Goal: Task Accomplishment & Management: Complete application form

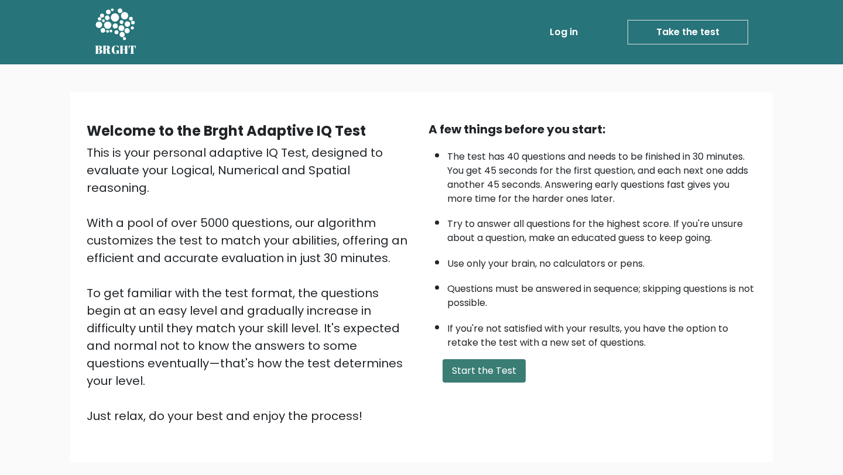
click at [496, 377] on button "Start the Test" at bounding box center [483, 370] width 83 height 23
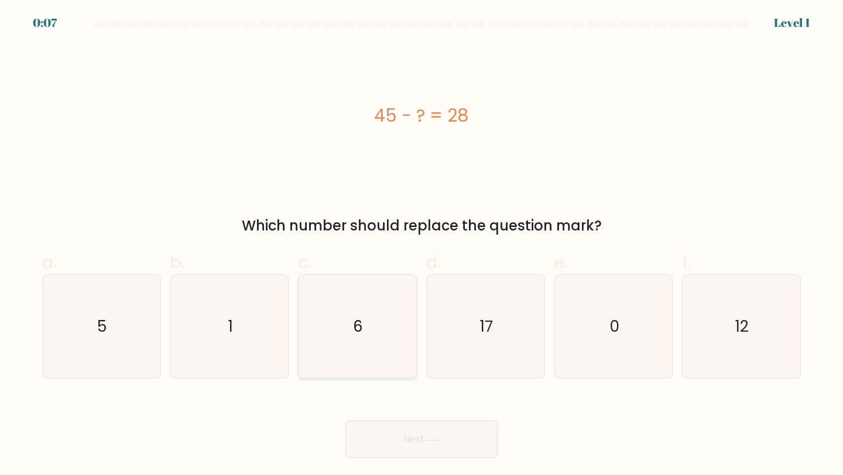
click at [367, 338] on icon "6" at bounding box center [357, 327] width 104 height 104
click at [421, 245] on input "c. 6" at bounding box center [421, 242] width 1 height 8
radio input "true"
click at [409, 439] on button "Next" at bounding box center [421, 439] width 152 height 37
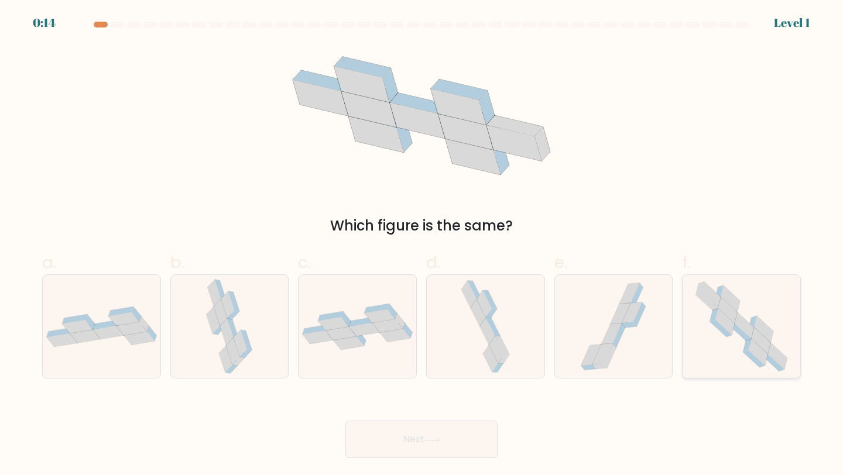
click at [741, 326] on icon at bounding box center [743, 325] width 19 height 26
click at [422, 245] on input "f." at bounding box center [421, 242] width 1 height 8
radio input "true"
click at [427, 435] on button "Next" at bounding box center [421, 439] width 152 height 37
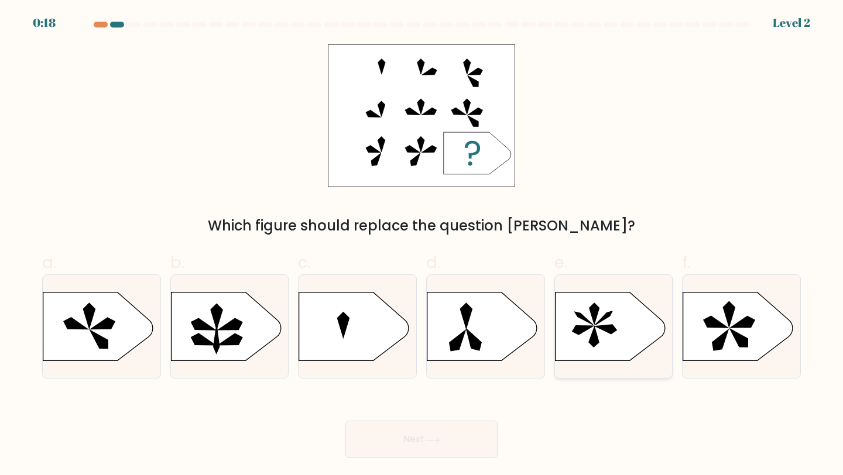
click at [614, 324] on icon at bounding box center [610, 327] width 110 height 68
click at [422, 245] on input "e." at bounding box center [421, 242] width 1 height 8
radio input "true"
click at [424, 436] on button "Next" at bounding box center [421, 439] width 152 height 37
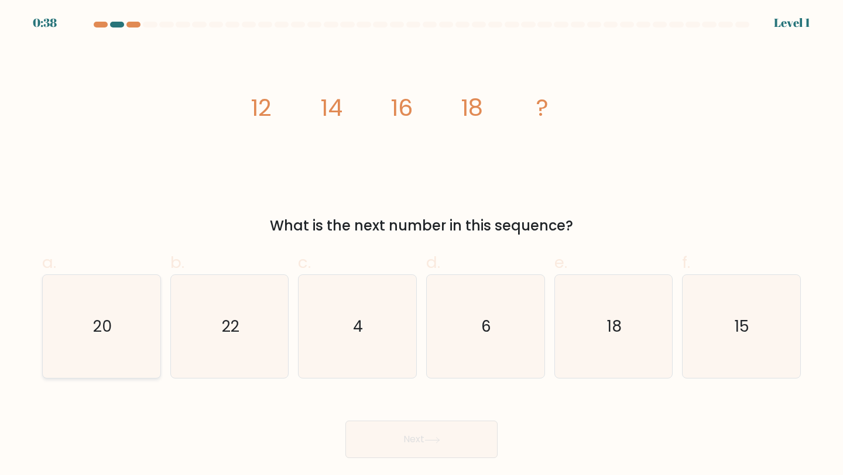
click at [86, 312] on icon "20" at bounding box center [102, 327] width 104 height 104
click at [421, 245] on input "a. 20" at bounding box center [421, 242] width 1 height 8
radio input "true"
click at [466, 434] on button "Next" at bounding box center [421, 439] width 152 height 37
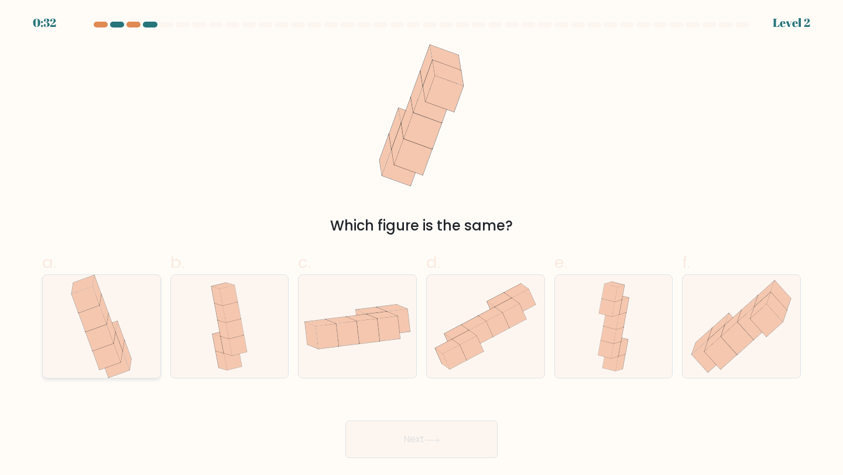
click at [102, 336] on icon at bounding box center [99, 338] width 28 height 26
click at [421, 245] on input "a." at bounding box center [421, 242] width 1 height 8
radio input "true"
click at [402, 444] on button "Next" at bounding box center [421, 439] width 152 height 37
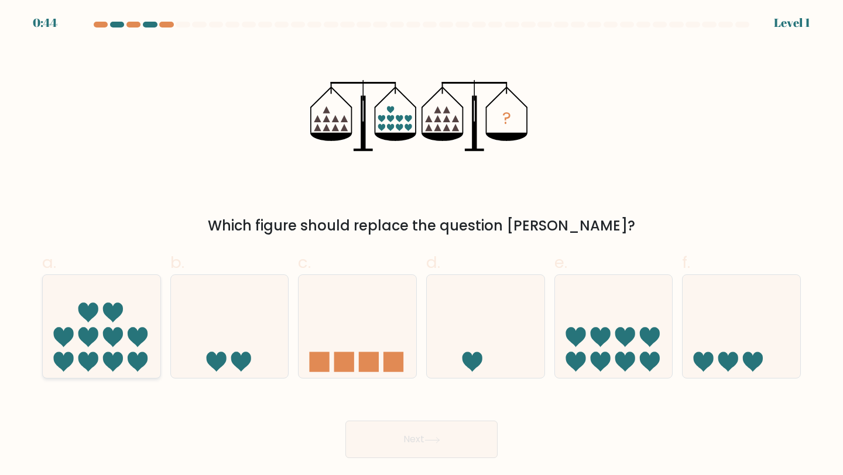
click at [104, 362] on icon at bounding box center [113, 362] width 20 height 20
click at [421, 245] on input "a." at bounding box center [421, 242] width 1 height 8
radio input "true"
drag, startPoint x: 452, startPoint y: 461, endPoint x: 277, endPoint y: 377, distance: 193.2
click at [277, 377] on body "0:40 Level 1" at bounding box center [421, 237] width 843 height 475
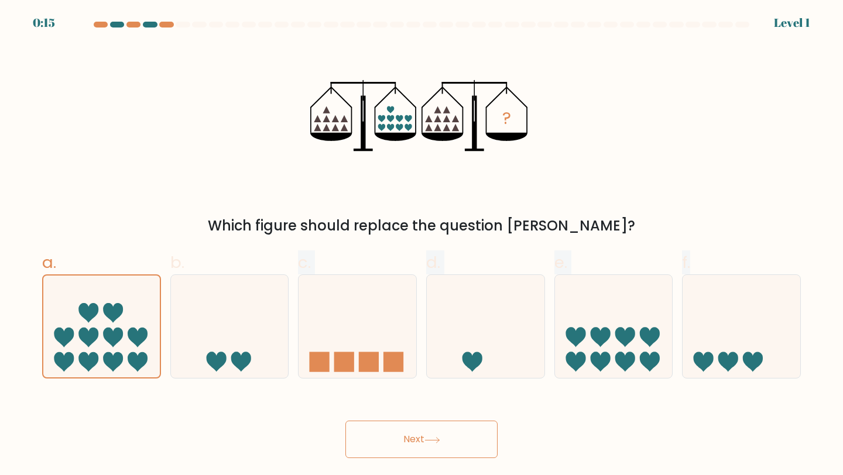
click at [424, 444] on button "Next" at bounding box center [421, 439] width 152 height 37
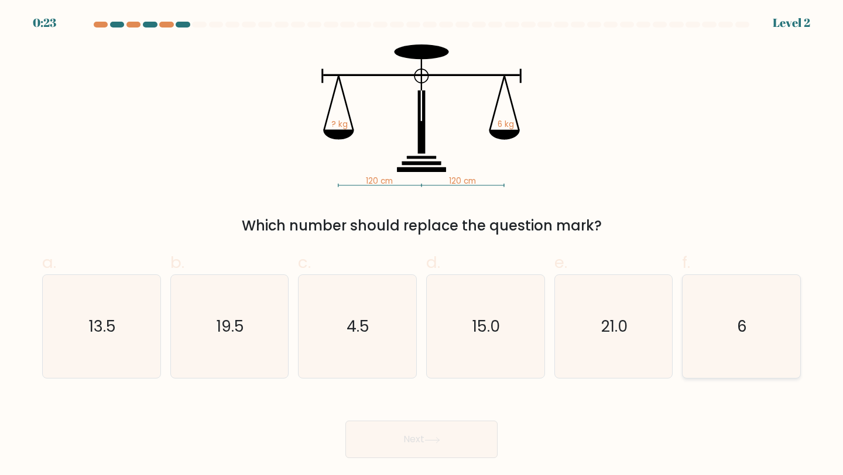
click at [756, 350] on icon "6" at bounding box center [741, 327] width 104 height 104
click at [422, 245] on input "f. 6" at bounding box center [421, 242] width 1 height 8
radio input "true"
click at [228, 349] on icon "19.5" at bounding box center [230, 327] width 104 height 104
click at [421, 245] on input "b. 19.5" at bounding box center [421, 242] width 1 height 8
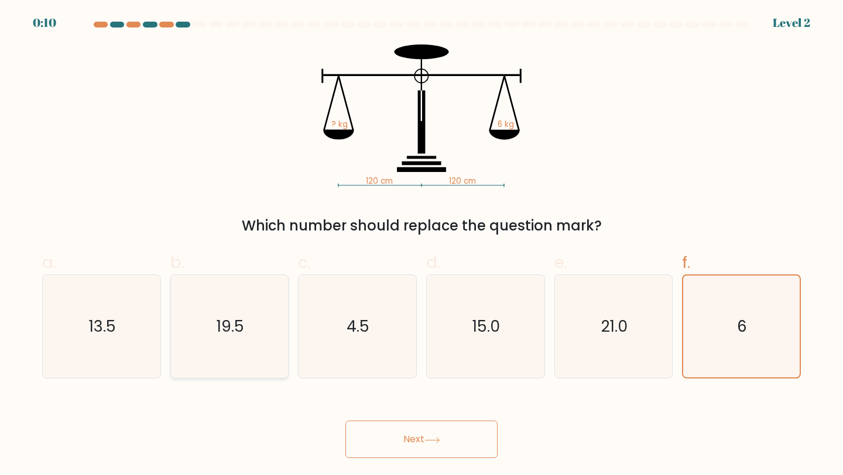
radio input "true"
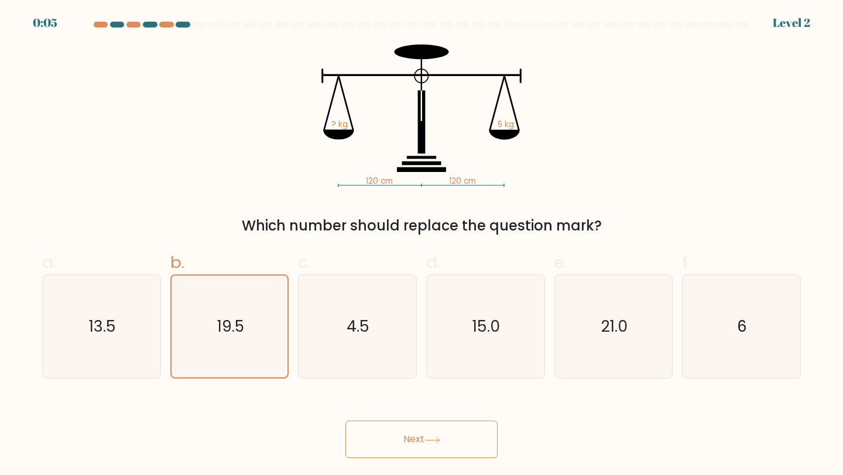
click at [413, 455] on button "Next" at bounding box center [421, 439] width 152 height 37
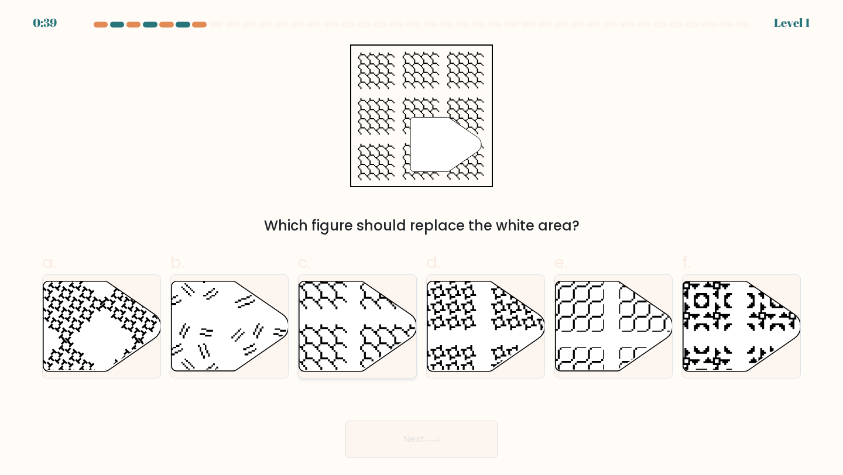
click at [353, 341] on icon at bounding box center [358, 326] width 118 height 90
click at [421, 245] on input "c." at bounding box center [421, 242] width 1 height 8
radio input "true"
click at [408, 448] on button "Next" at bounding box center [421, 439] width 152 height 37
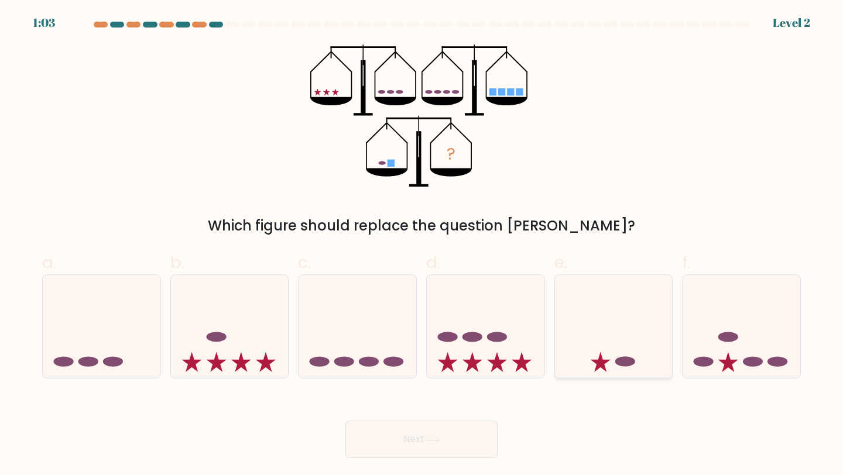
click at [606, 359] on icon at bounding box center [614, 326] width 118 height 97
click at [422, 245] on input "e." at bounding box center [421, 242] width 1 height 8
radio input "true"
click at [433, 430] on button "Next" at bounding box center [421, 439] width 152 height 37
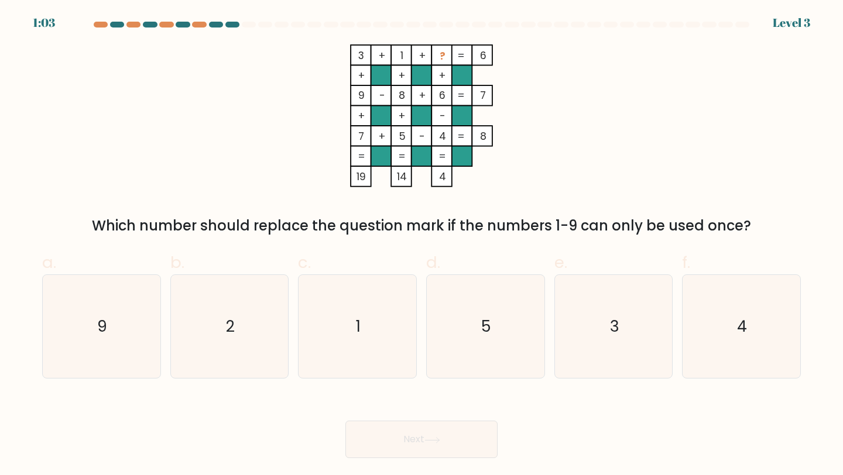
click at [807, 317] on div "a. 9 b. 2 c. 1 d. 5" at bounding box center [421, 310] width 772 height 138
click at [774, 323] on icon "4" at bounding box center [741, 327] width 104 height 104
click at [422, 245] on input "f. 4" at bounding box center [421, 242] width 1 height 8
radio input "true"
click at [254, 341] on icon "2" at bounding box center [230, 327] width 104 height 104
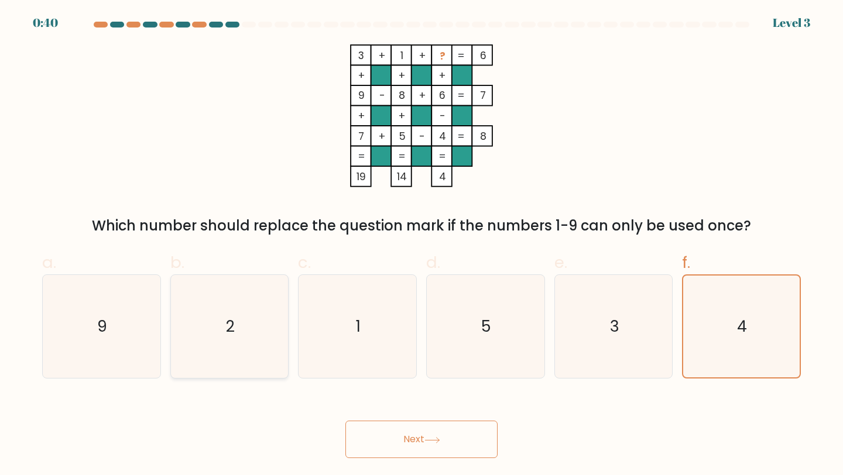
click at [421, 245] on input "b. 2" at bounding box center [421, 242] width 1 height 8
radio input "true"
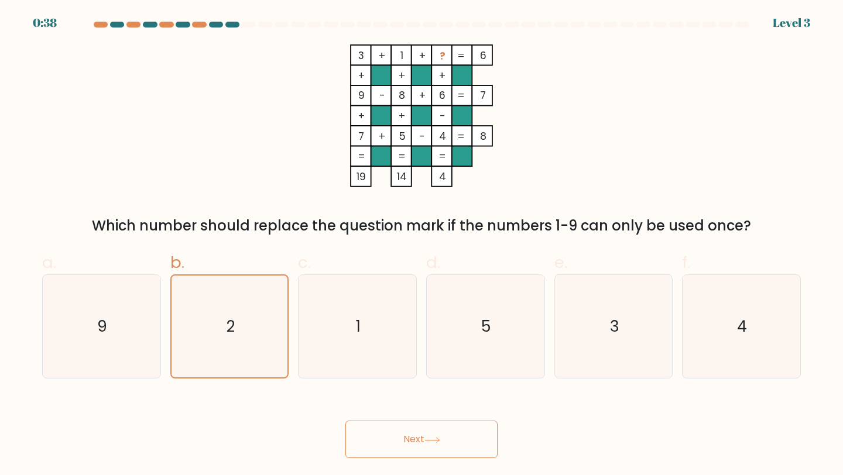
click at [434, 455] on button "Next" at bounding box center [421, 439] width 152 height 37
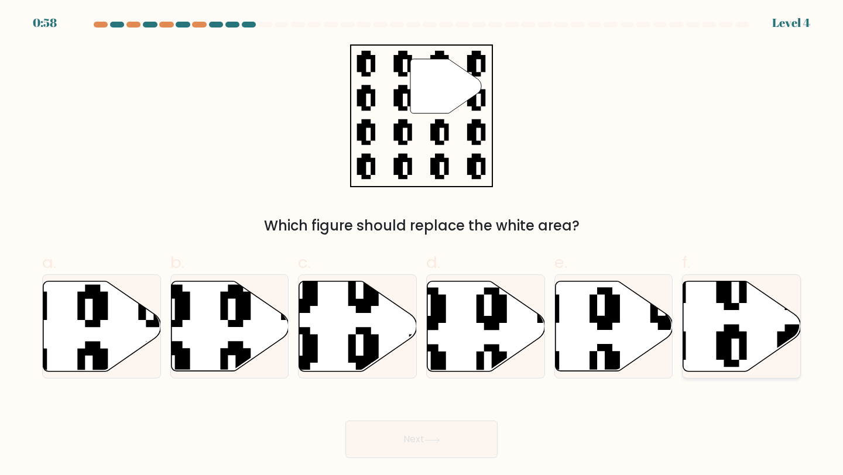
click at [723, 317] on icon at bounding box center [742, 326] width 118 height 90
click at [422, 245] on input "f." at bounding box center [421, 242] width 1 height 8
radio input "true"
click at [426, 435] on button "Next" at bounding box center [421, 439] width 152 height 37
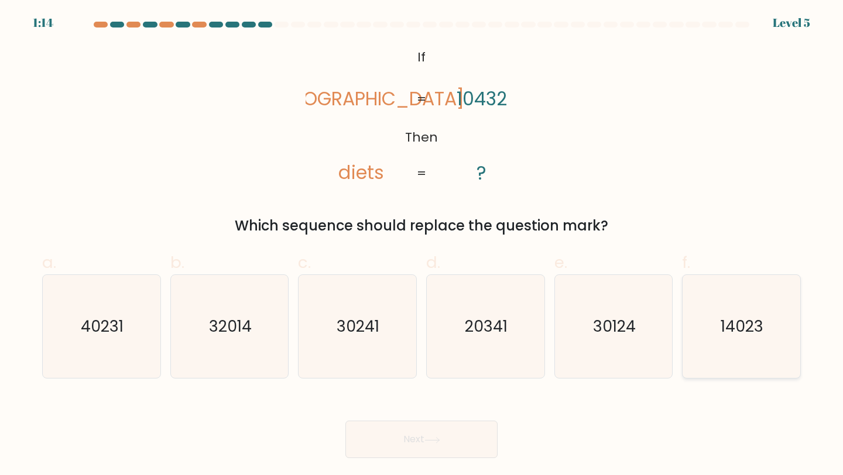
click at [731, 348] on icon "14023" at bounding box center [741, 327] width 104 height 104
click at [422, 245] on input "f. 14023" at bounding box center [421, 242] width 1 height 8
radio input "true"
click at [412, 438] on button "Next" at bounding box center [421, 439] width 152 height 37
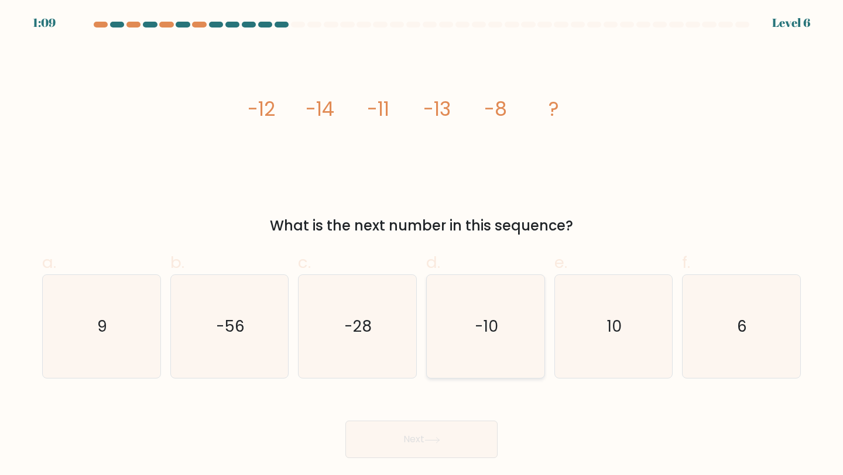
click at [494, 347] on icon "-10" at bounding box center [486, 327] width 104 height 104
click at [422, 245] on input "d. -10" at bounding box center [421, 242] width 1 height 8
radio input "true"
click at [449, 446] on button "Next" at bounding box center [421, 439] width 152 height 37
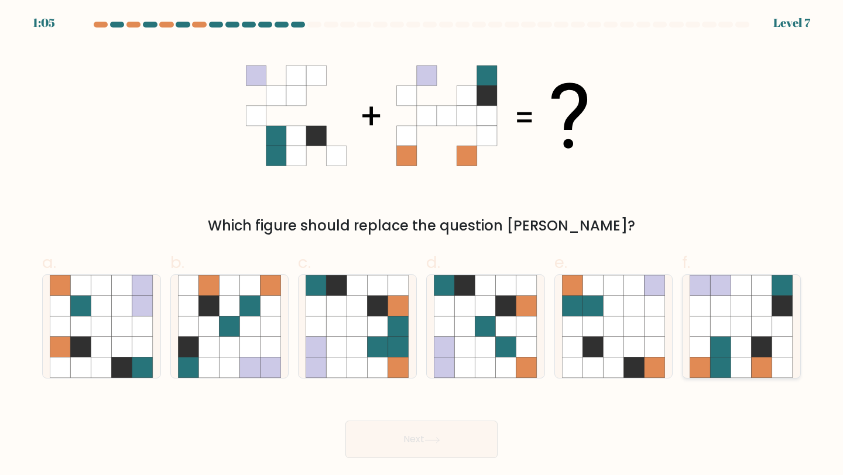
click at [711, 294] on icon at bounding box center [720, 285] width 20 height 20
click at [422, 245] on input "f." at bounding box center [421, 242] width 1 height 8
radio input "true"
click at [442, 437] on button "Next" at bounding box center [421, 439] width 152 height 37
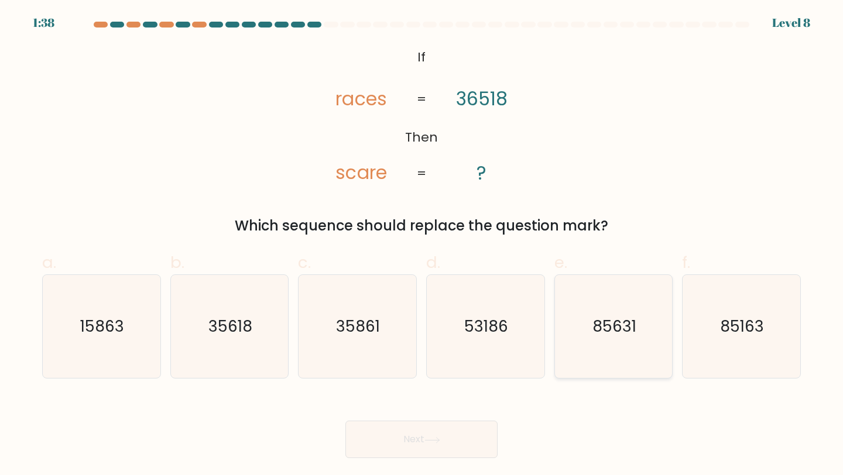
click at [613, 336] on text "85631" at bounding box center [614, 326] width 44 height 22
click at [422, 245] on input "e. 85631" at bounding box center [421, 242] width 1 height 8
radio input "true"
click at [446, 446] on button "Next" at bounding box center [421, 439] width 152 height 37
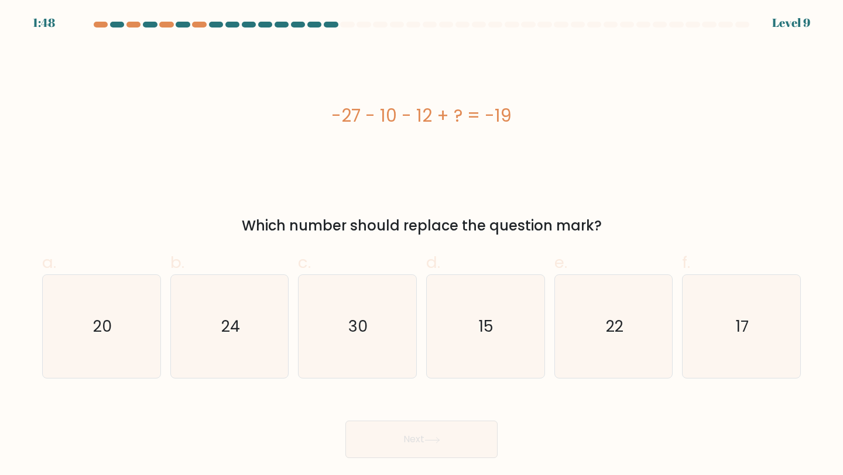
drag, startPoint x: 517, startPoint y: 114, endPoint x: 330, endPoint y: 113, distance: 186.7
click at [330, 113] on div "-27 - 10 - 12 + ? = -19" at bounding box center [421, 115] width 758 height 26
copy div "-27 - 10 - 12 + ? = -19"
click at [324, 355] on icon "30" at bounding box center [357, 327] width 104 height 104
click at [421, 245] on input "c. 30" at bounding box center [421, 242] width 1 height 8
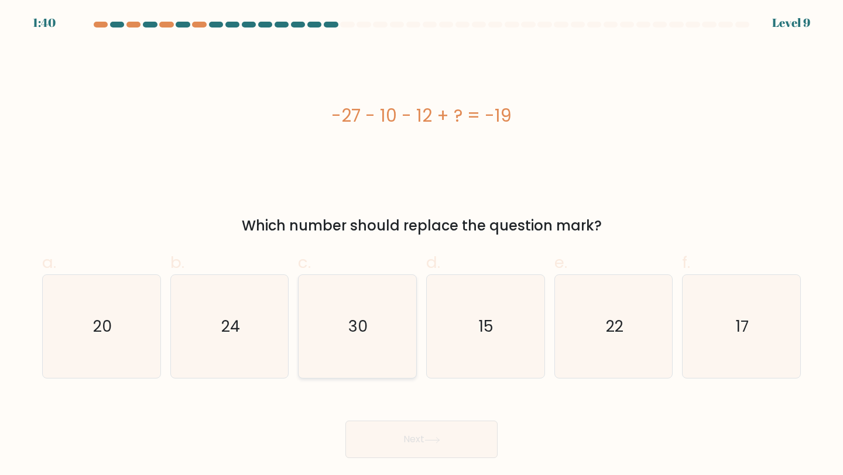
radio input "true"
click at [440, 437] on button "Next" at bounding box center [421, 439] width 152 height 37
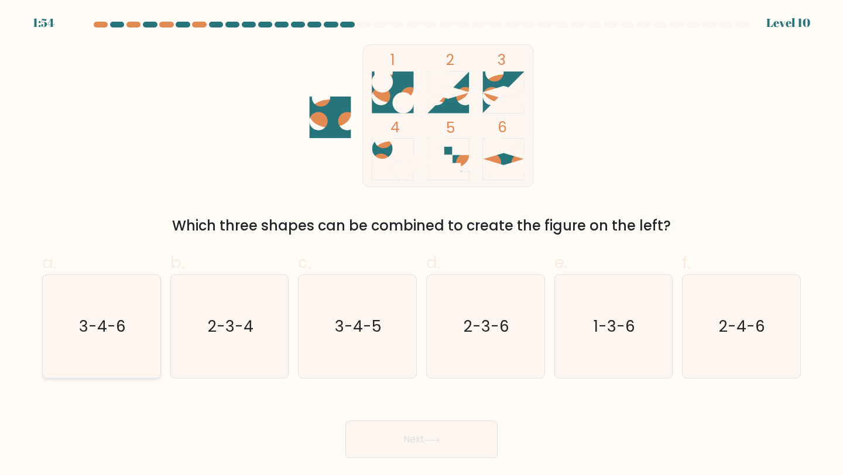
click at [135, 325] on icon "3-4-6" at bounding box center [102, 327] width 104 height 104
click at [421, 245] on input "a. 3-4-6" at bounding box center [421, 242] width 1 height 8
radio input "true"
click at [445, 449] on button "Next" at bounding box center [421, 439] width 152 height 37
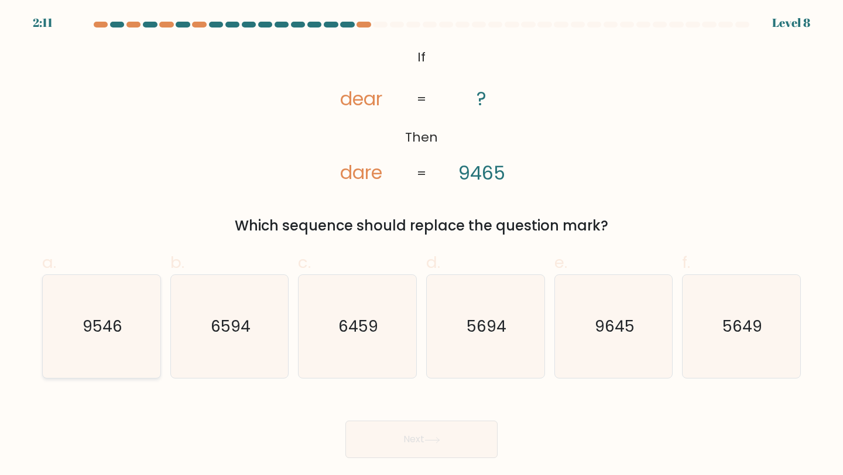
click at [72, 325] on icon "9546" at bounding box center [102, 327] width 104 height 104
click at [421, 245] on input "a. 9546" at bounding box center [421, 242] width 1 height 8
radio input "true"
click at [464, 455] on button "Next" at bounding box center [421, 439] width 152 height 37
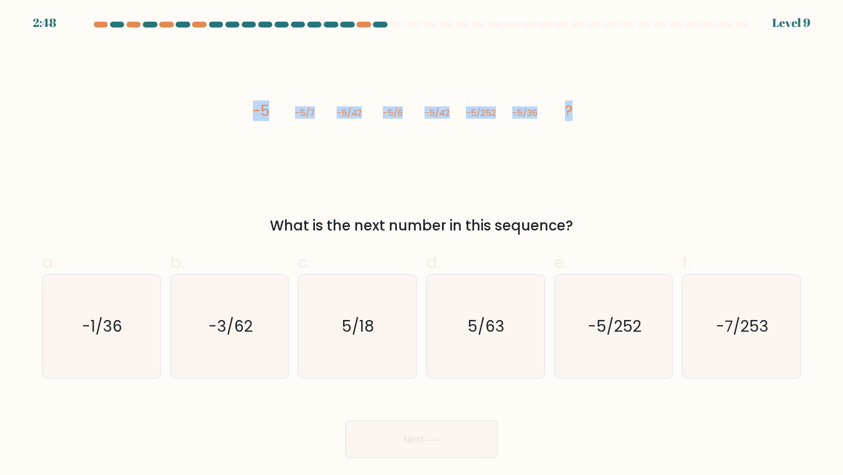
drag, startPoint x: 242, startPoint y: 111, endPoint x: 613, endPoint y: 118, distance: 371.1
click at [613, 118] on div "image/svg+xml -5 -5/7 -5/42 -5/6 -5/42 -5/252 -5/36 ? What is the next number i…" at bounding box center [421, 140] width 772 height 192
copy g "-5 -5/7 -5/42 -5/6 -5/42 -5/252 -5/36 ?"
click at [613, 351] on icon "-5/252" at bounding box center [614, 327] width 104 height 104
click at [422, 245] on input "e. -5/252" at bounding box center [421, 242] width 1 height 8
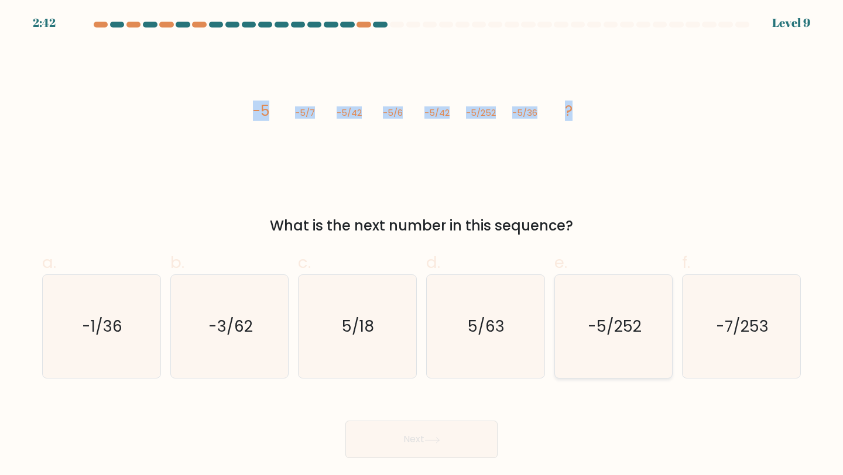
radio input "true"
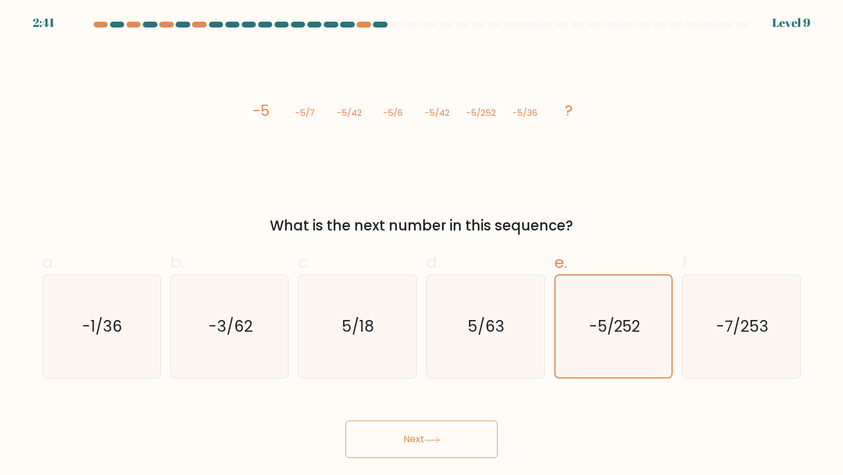
click at [427, 439] on icon at bounding box center [432, 440] width 16 height 6
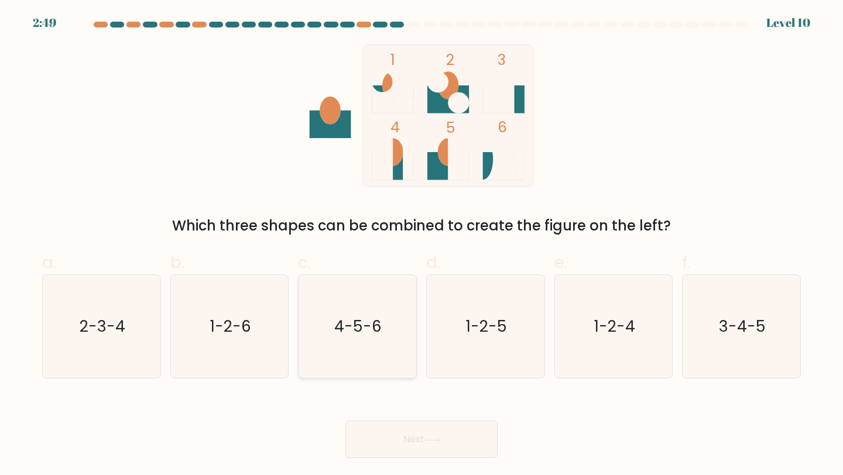
click at [415, 374] on div "4-5-6" at bounding box center [357, 326] width 119 height 105
click at [421, 245] on input "c. 4-5-6" at bounding box center [421, 242] width 1 height 8
radio input "true"
click at [425, 437] on button "Next" at bounding box center [421, 439] width 152 height 37
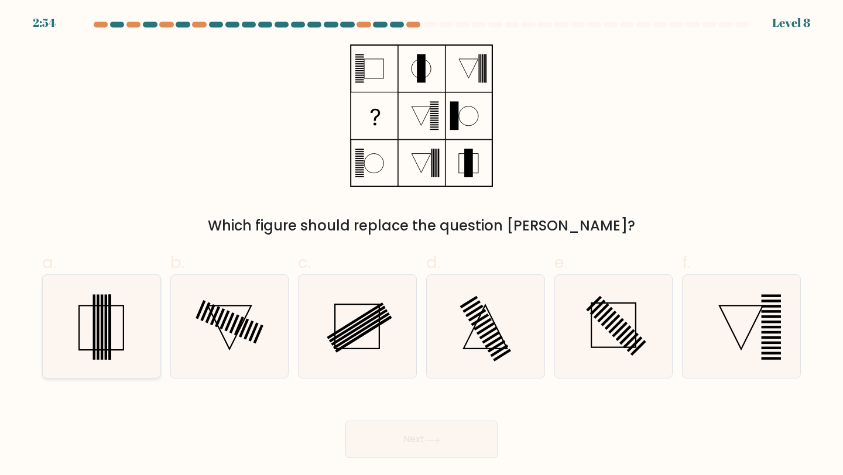
click at [121, 341] on icon at bounding box center [102, 327] width 104 height 104
click at [421, 245] on input "a." at bounding box center [421, 242] width 1 height 8
radio input "true"
click at [415, 446] on button "Next" at bounding box center [421, 439] width 152 height 37
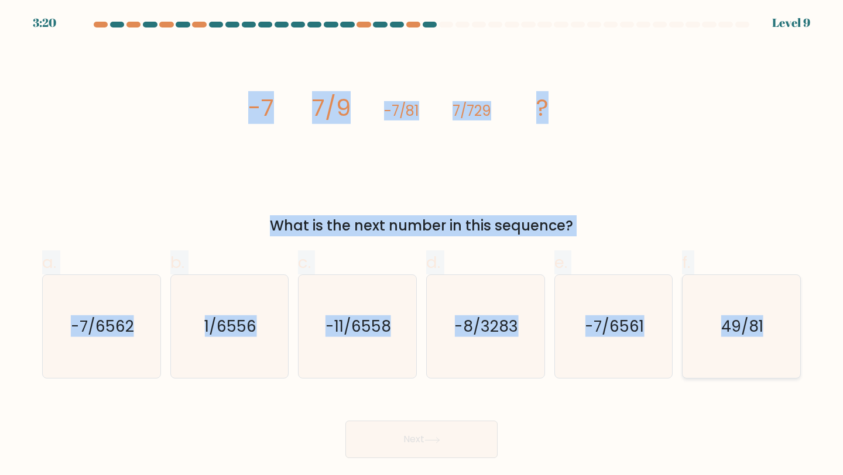
drag, startPoint x: 250, startPoint y: 105, endPoint x: 769, endPoint y: 358, distance: 577.8
click at [769, 358] on form at bounding box center [421, 240] width 843 height 437
copy form "-7 7/9 -7/81 7/729 ? What is the next number in this sequence? a. -7/6562 b. 1/…"
click at [548, 116] on tspan "?" at bounding box center [542, 107] width 12 height 33
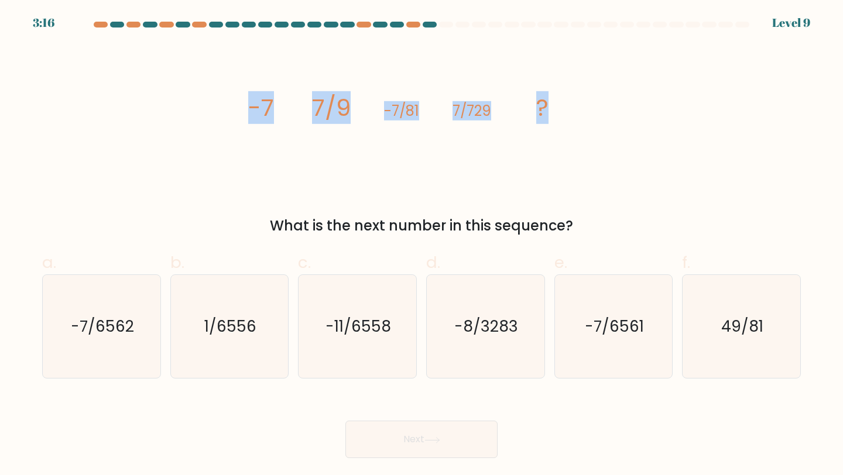
drag, startPoint x: 548, startPoint y: 116, endPoint x: 231, endPoint y: 97, distance: 317.7
click at [231, 97] on div "image/svg+xml -7 7/9 -7/81 7/729 ? What is the next number in this sequence?" at bounding box center [421, 140] width 772 height 192
click at [255, 106] on tspan "-7" at bounding box center [261, 107] width 26 height 33
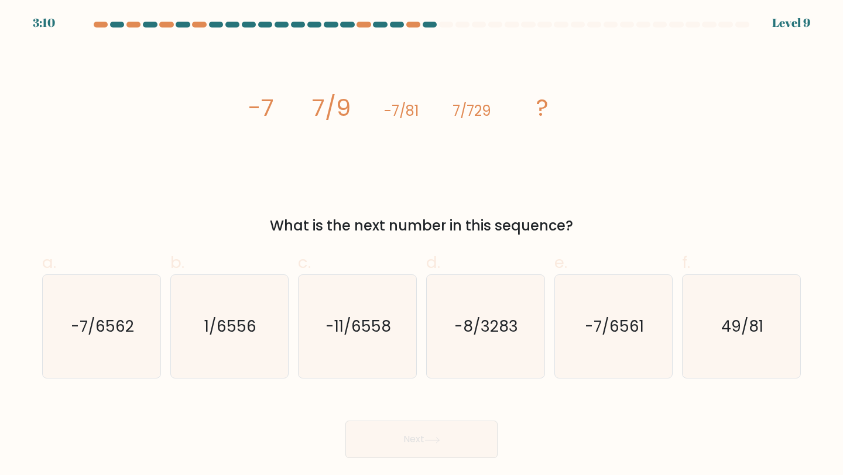
drag, startPoint x: 249, startPoint y: 109, endPoint x: 573, endPoint y: 226, distance: 344.3
click at [573, 226] on div "image/svg+xml -7 7/9 -7/81 7/729 ? What is the next number in this sequence?" at bounding box center [421, 140] width 772 height 192
copy div "-7 7/9 -7/81 7/729 ? What is the next number in this sequence?"
click at [153, 171] on div "image/svg+xml -7 7/9 -7/81 7/729 ? What is the next number in this sequence?" at bounding box center [421, 140] width 772 height 192
click at [653, 373] on icon "-7/6561" at bounding box center [614, 327] width 104 height 104
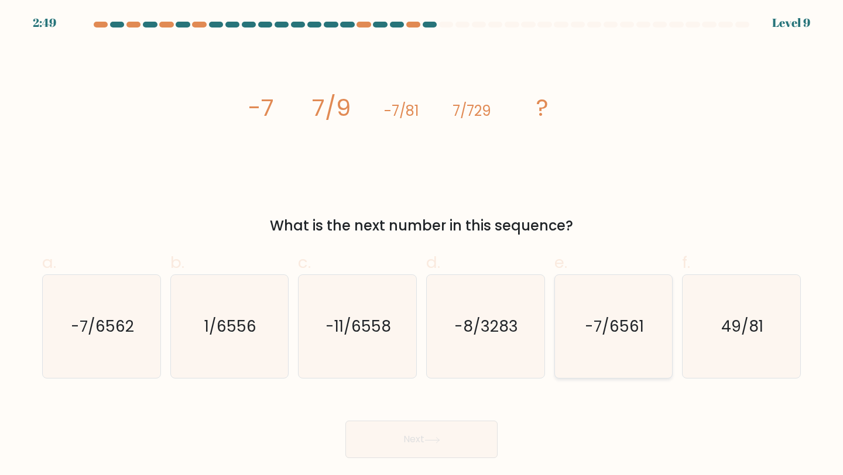
click at [422, 245] on input "e. -7/6561" at bounding box center [421, 242] width 1 height 8
radio input "true"
click at [423, 437] on button "Next" at bounding box center [421, 439] width 152 height 37
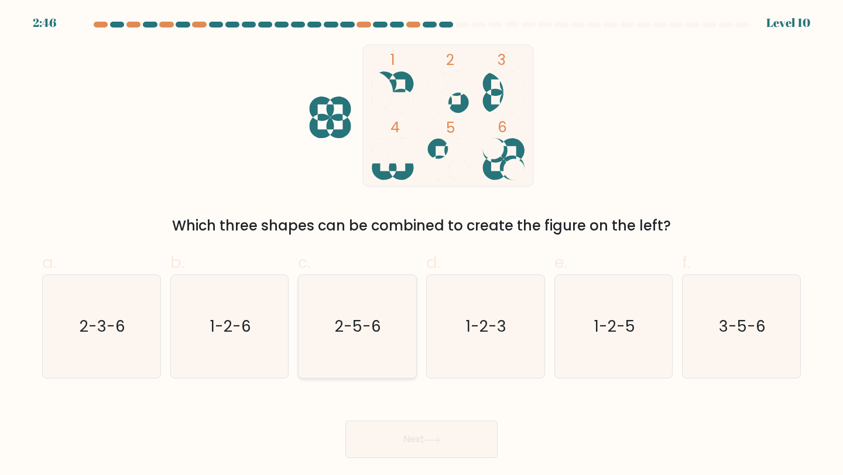
click at [370, 318] on text "2-5-6" at bounding box center [358, 326] width 46 height 22
click at [421, 245] on input "c. 2-5-6" at bounding box center [421, 242] width 1 height 8
radio input "true"
click at [414, 450] on button "Next" at bounding box center [421, 439] width 152 height 37
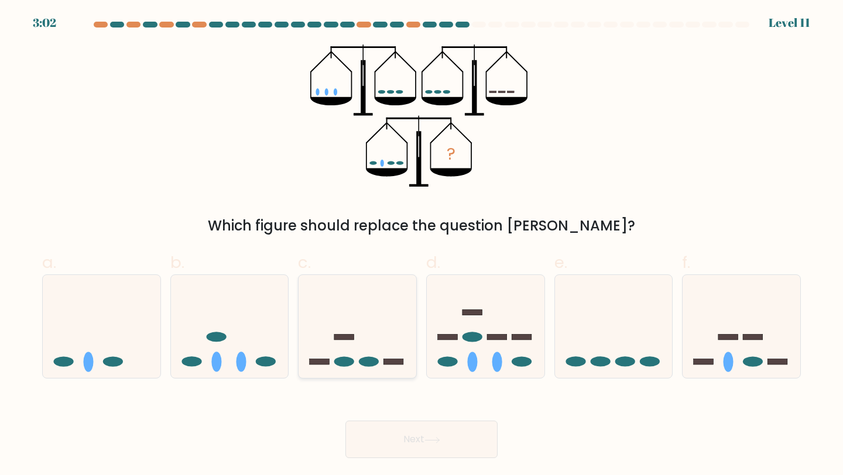
click at [360, 317] on icon at bounding box center [357, 326] width 118 height 97
click at [421, 245] on input "c." at bounding box center [421, 242] width 1 height 8
radio input "true"
click at [423, 430] on button "Next" at bounding box center [421, 439] width 152 height 37
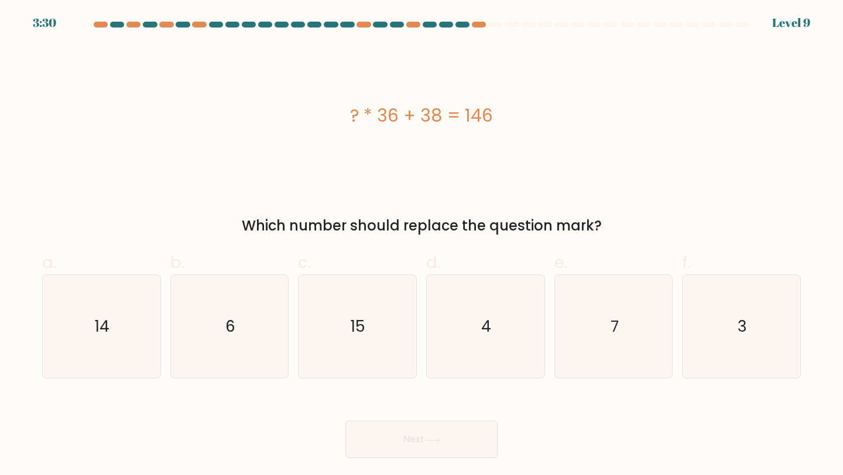
drag, startPoint x: 499, startPoint y: 119, endPoint x: 329, endPoint y: 118, distance: 169.7
click at [329, 118] on div "? * 36 + 38 = 146" at bounding box center [421, 115] width 758 height 26
copy div "? * 36 + 38 = 146"
click at [750, 327] on icon "3" at bounding box center [741, 327] width 104 height 104
click at [422, 245] on input "f. 3" at bounding box center [421, 242] width 1 height 8
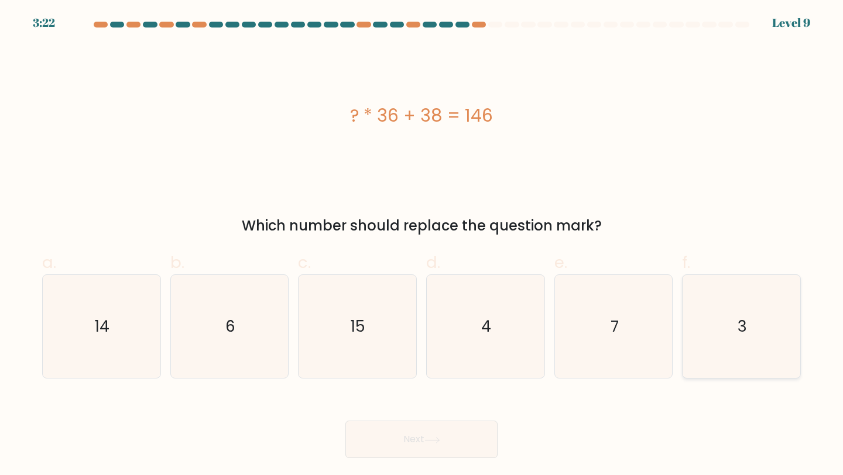
radio input "true"
click at [440, 438] on icon at bounding box center [432, 440] width 16 height 6
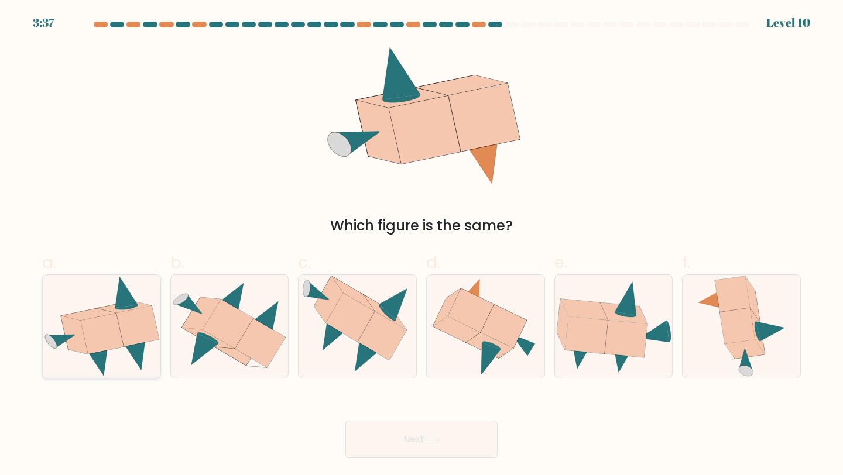
click at [75, 322] on icon at bounding box center [74, 335] width 27 height 38
click at [421, 245] on input "a." at bounding box center [421, 242] width 1 height 8
radio input "true"
click at [404, 444] on button "Next" at bounding box center [421, 439] width 152 height 37
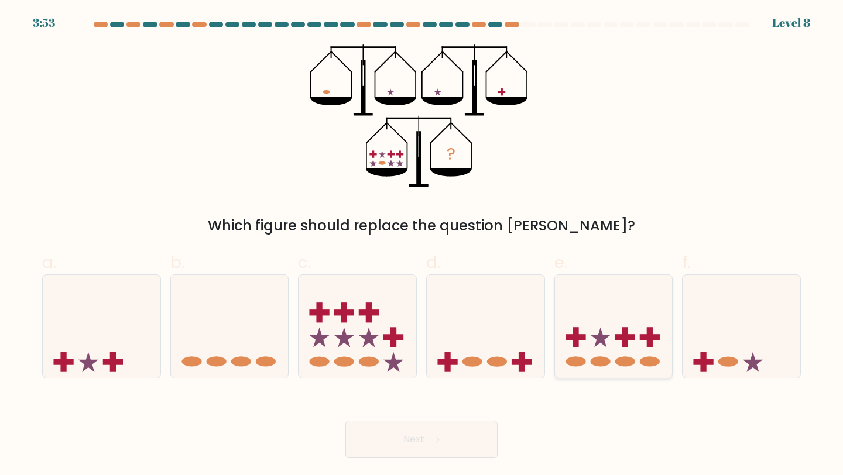
click at [625, 338] on rect at bounding box center [625, 338] width 20 height 6
click at [422, 245] on input "e." at bounding box center [421, 242] width 1 height 8
radio input "true"
click at [426, 441] on button "Next" at bounding box center [421, 439] width 152 height 37
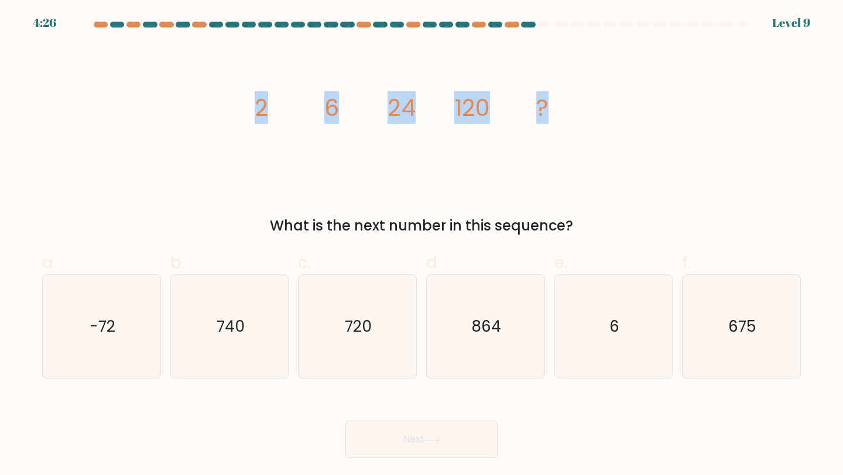
drag, startPoint x: 555, startPoint y: 114, endPoint x: 243, endPoint y: 111, distance: 311.9
click at [243, 111] on div "image/svg+xml 2 6 24 120 ? What is the next number in this sequence?" at bounding box center [421, 140] width 772 height 192
copy g "2 6 24 120 ?"
click at [362, 308] on icon "720" at bounding box center [357, 327] width 104 height 104
click at [421, 245] on input "c. 720" at bounding box center [421, 242] width 1 height 8
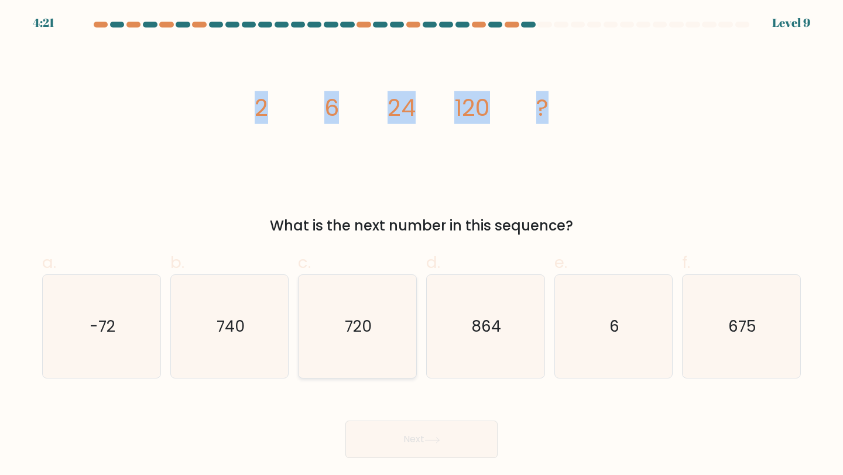
radio input "true"
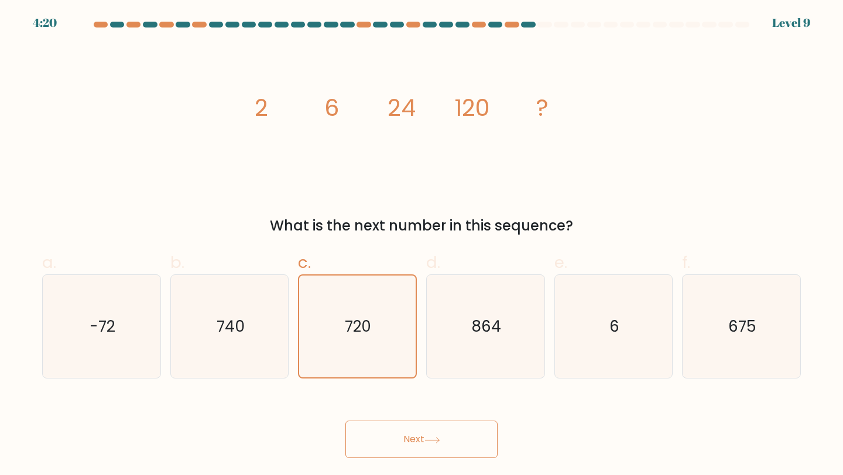
click at [431, 442] on icon at bounding box center [432, 440] width 16 height 6
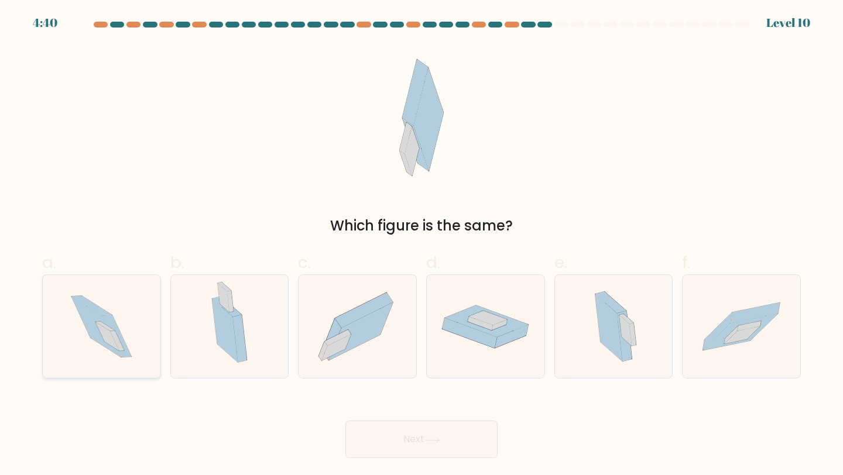
click at [125, 358] on icon at bounding box center [102, 327] width 92 height 104
click at [421, 245] on input "a." at bounding box center [421, 242] width 1 height 8
radio input "true"
click at [383, 437] on button "Next" at bounding box center [421, 439] width 152 height 37
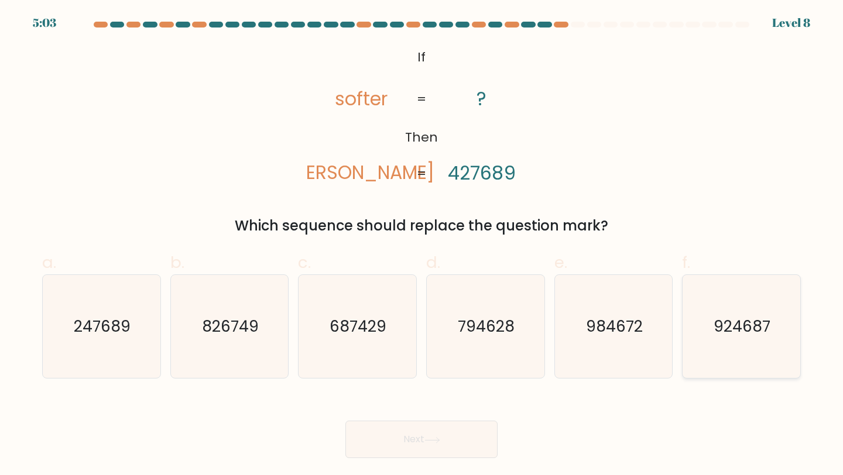
click at [765, 343] on icon "924687" at bounding box center [741, 327] width 104 height 104
click at [422, 245] on input "f. 924687" at bounding box center [421, 242] width 1 height 8
radio input "true"
click at [439, 441] on icon at bounding box center [432, 439] width 14 height 5
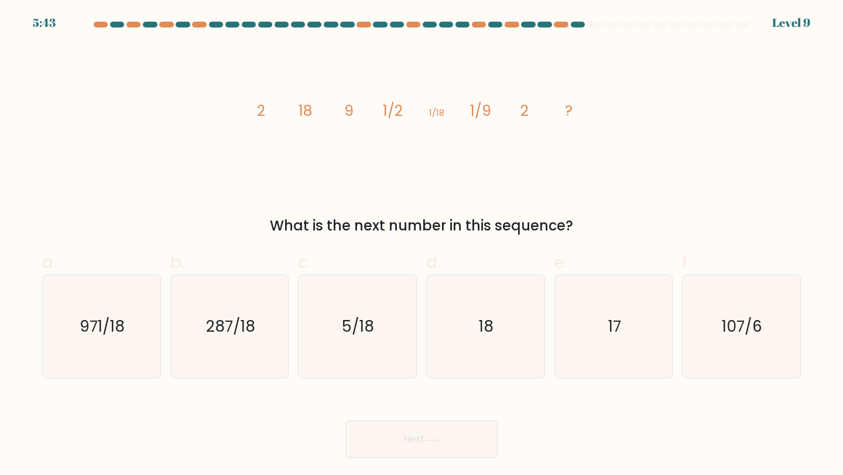
drag, startPoint x: 248, startPoint y: 112, endPoint x: 571, endPoint y: 234, distance: 345.7
click at [571, 234] on div "image/svg+xml 2 18 9 1/2 1/18 1/9 2 ? What is the next number in this sequence?" at bounding box center [421, 140] width 772 height 192
copy div "2 18 9 1/2 1/18 1/9 2 ? What is the next number in this sequence?"
click at [650, 212] on div "image/svg+xml 2 18 9 1/2 1/18 1/9 2 ? What is the next number in this sequence?" at bounding box center [421, 140] width 772 height 192
click at [494, 334] on icon "18" at bounding box center [486, 327] width 104 height 104
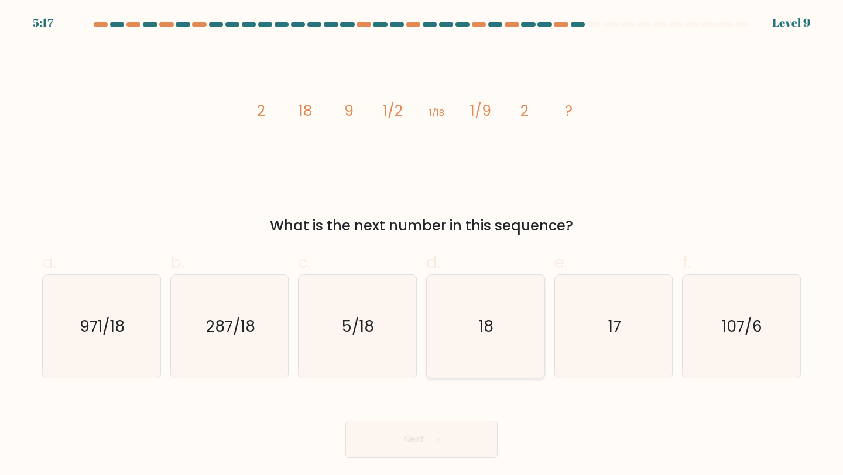
click at [422, 245] on input "d. 18" at bounding box center [421, 242] width 1 height 8
radio input "true"
click at [428, 441] on icon at bounding box center [432, 440] width 16 height 6
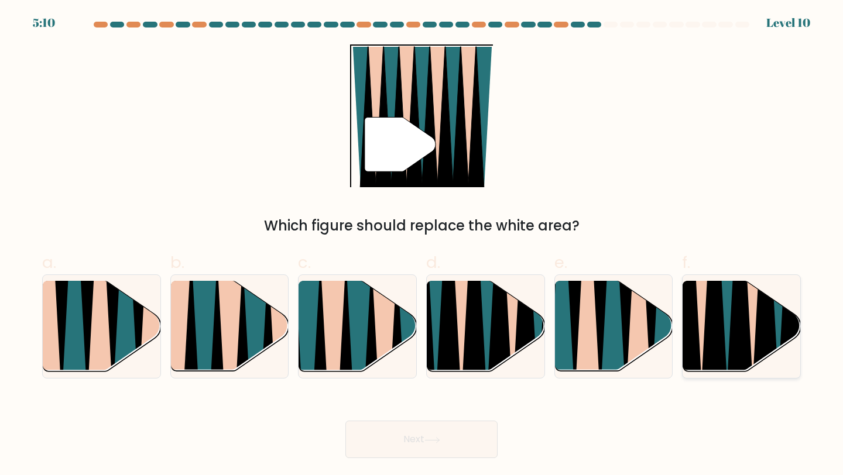
click at [743, 343] on icon at bounding box center [739, 281] width 26 height 235
click at [422, 245] on input "f." at bounding box center [421, 242] width 1 height 8
radio input "true"
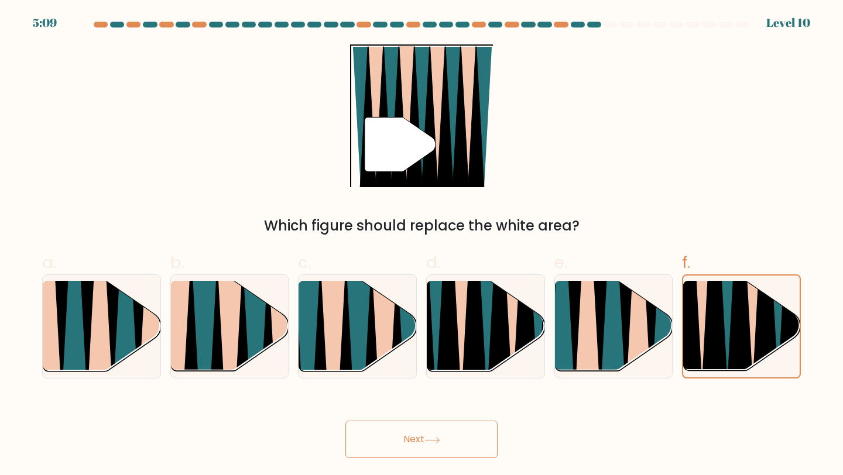
click at [428, 448] on button "Next" at bounding box center [421, 439] width 152 height 37
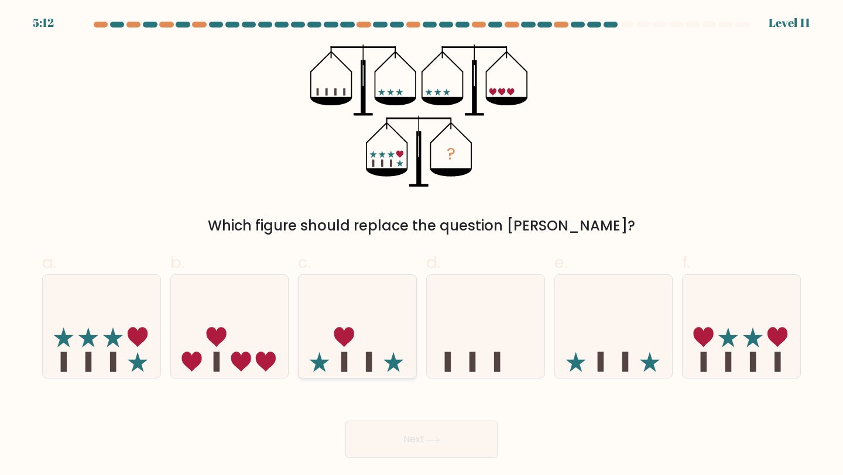
click at [375, 336] on icon at bounding box center [357, 326] width 118 height 97
click at [421, 245] on input "c." at bounding box center [421, 242] width 1 height 8
radio input "true"
click at [416, 436] on button "Next" at bounding box center [421, 439] width 152 height 37
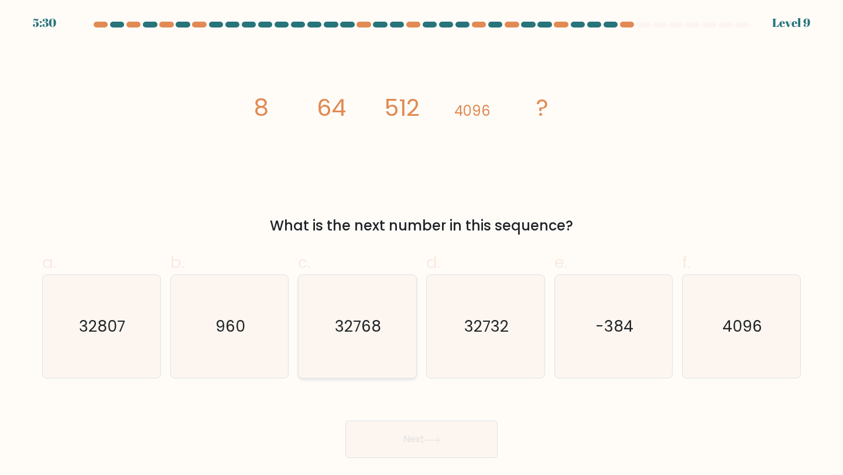
click at [355, 329] on text "32768" at bounding box center [358, 326] width 46 height 22
click at [421, 245] on input "c. 32768" at bounding box center [421, 242] width 1 height 8
radio input "true"
click at [399, 444] on button "Next" at bounding box center [421, 439] width 152 height 37
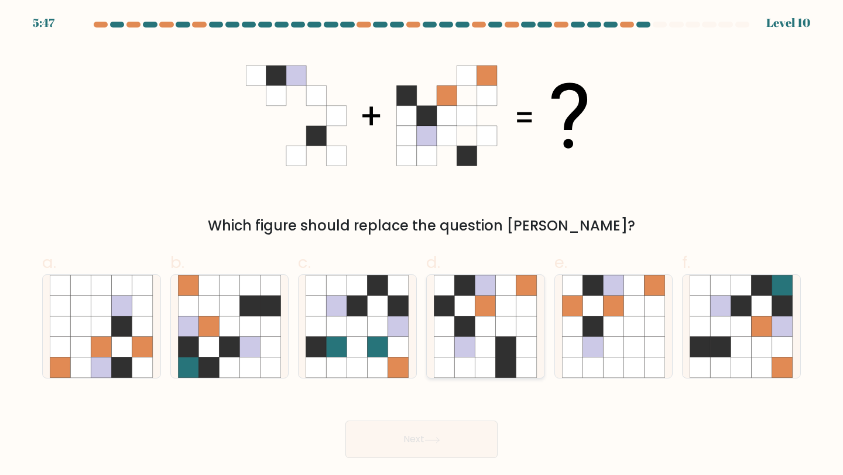
click at [501, 339] on icon at bounding box center [506, 347] width 20 height 20
click at [422, 245] on input "d." at bounding box center [421, 242] width 1 height 8
radio input "true"
click at [438, 445] on button "Next" at bounding box center [421, 439] width 152 height 37
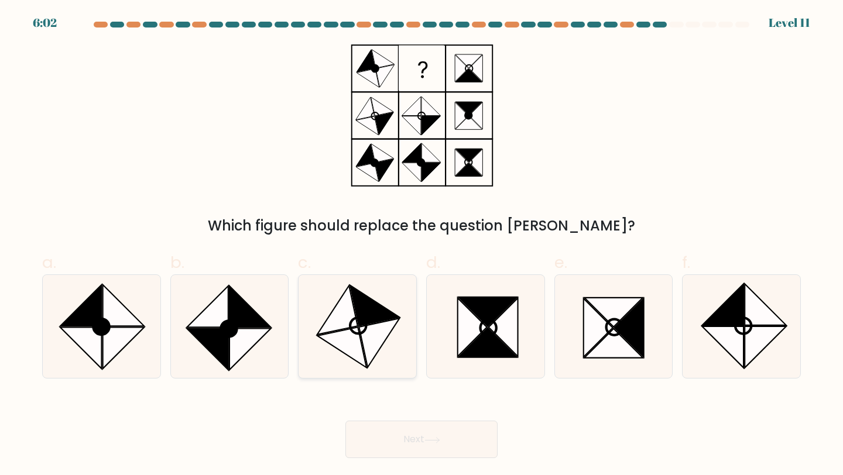
click at [382, 351] on icon at bounding box center [357, 327] width 104 height 104
click at [421, 245] on input "c." at bounding box center [421, 242] width 1 height 8
radio input "true"
click at [414, 441] on button "Next" at bounding box center [421, 439] width 152 height 37
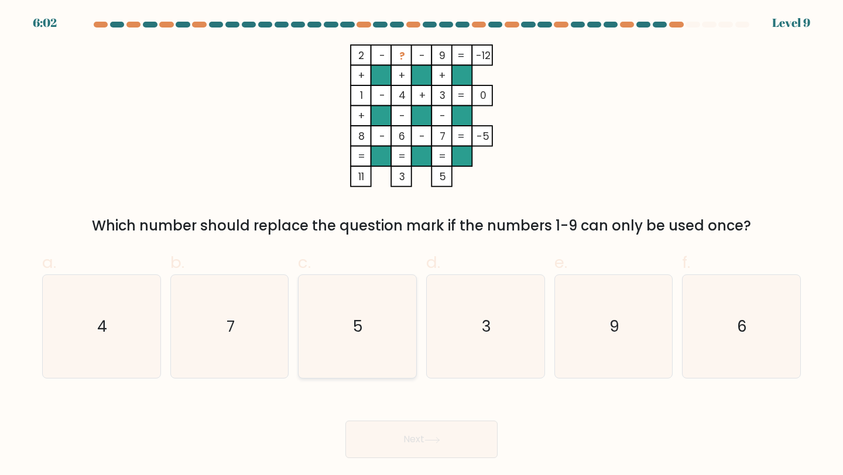
click at [388, 371] on icon "5" at bounding box center [357, 327] width 104 height 104
click at [421, 245] on input "c. 5" at bounding box center [421, 242] width 1 height 8
radio input "true"
click at [412, 444] on button "Next" at bounding box center [421, 439] width 152 height 37
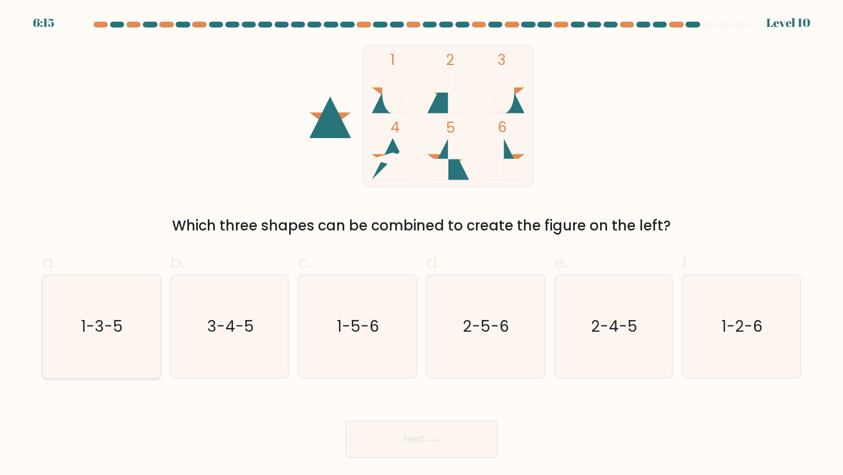
click at [130, 331] on icon "1-3-5" at bounding box center [102, 327] width 104 height 104
click at [421, 245] on input "a. 1-3-5" at bounding box center [421, 242] width 1 height 8
radio input "true"
click at [445, 441] on button "Next" at bounding box center [421, 439] width 152 height 37
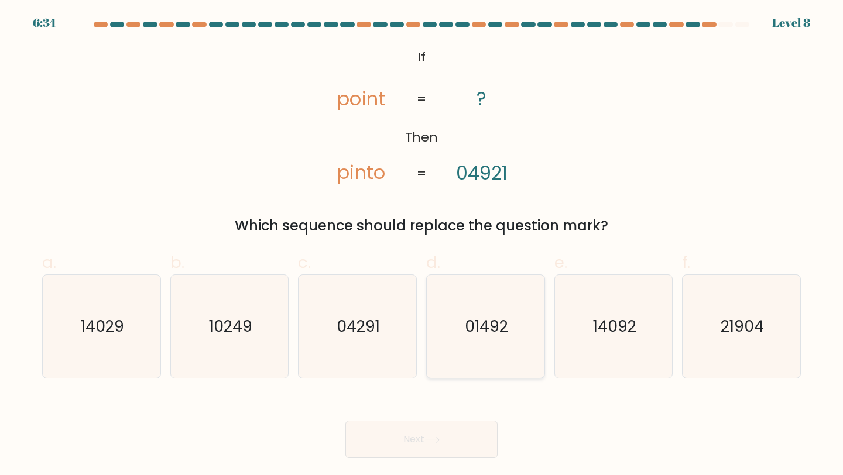
click at [491, 336] on text "01492" at bounding box center [486, 326] width 43 height 22
click at [422, 245] on input "d. 01492" at bounding box center [421, 242] width 1 height 8
radio input "true"
click at [408, 439] on button "Next" at bounding box center [421, 439] width 152 height 37
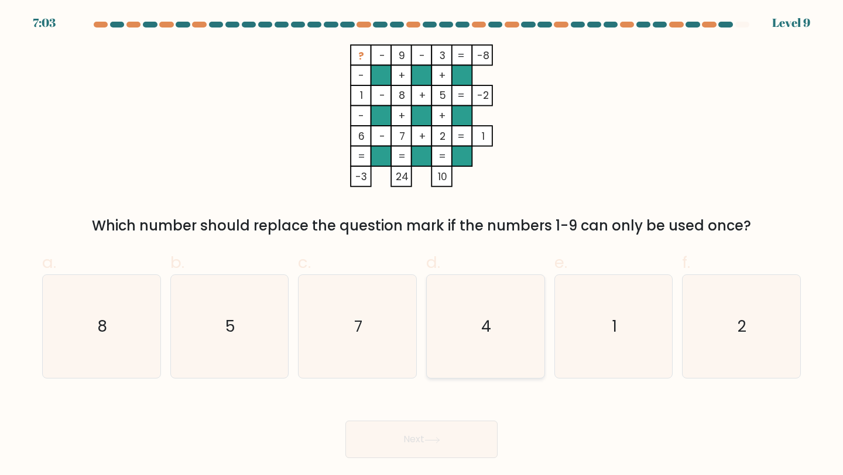
click at [501, 355] on icon "4" at bounding box center [486, 327] width 104 height 104
click at [422, 245] on input "d. 4" at bounding box center [421, 242] width 1 height 8
radio input "true"
click at [446, 457] on button "Next" at bounding box center [421, 439] width 152 height 37
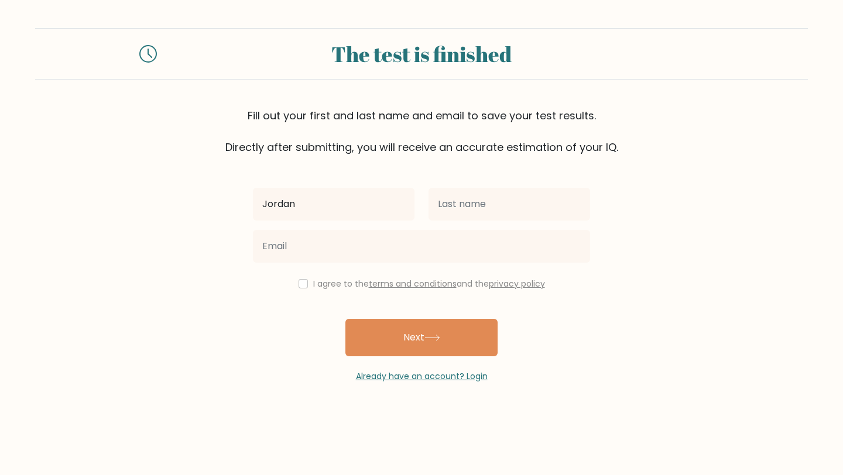
type input "Jordan"
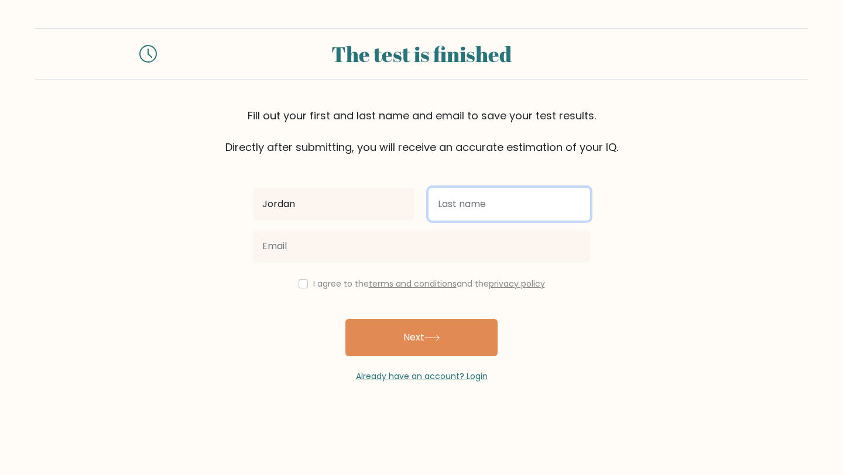
click at [472, 202] on input "text" at bounding box center [509, 204] width 162 height 33
type input "Junior"
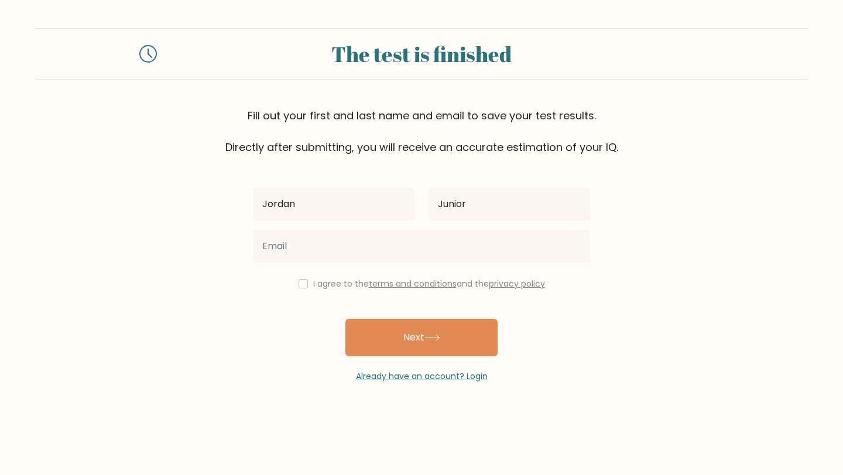
click at [337, 267] on div at bounding box center [421, 246] width 351 height 42
click at [298, 284] on input "checkbox" at bounding box center [302, 283] width 9 height 9
checkbox input "true"
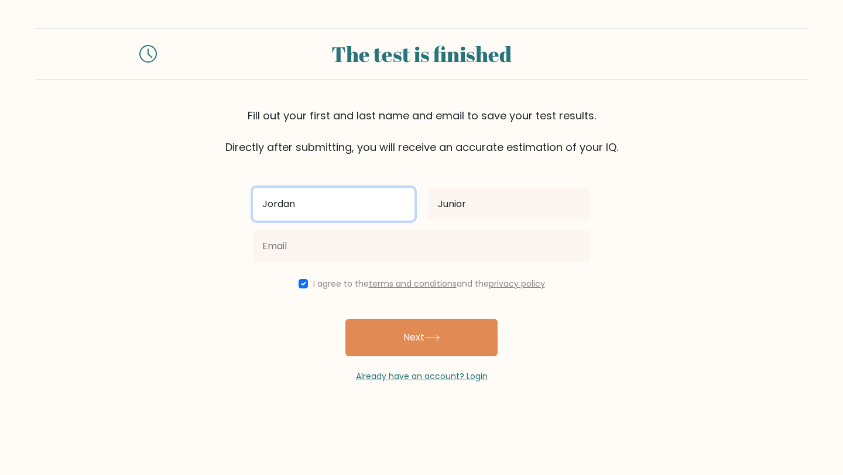
click at [317, 209] on input "Jordan" at bounding box center [334, 204] width 162 height 33
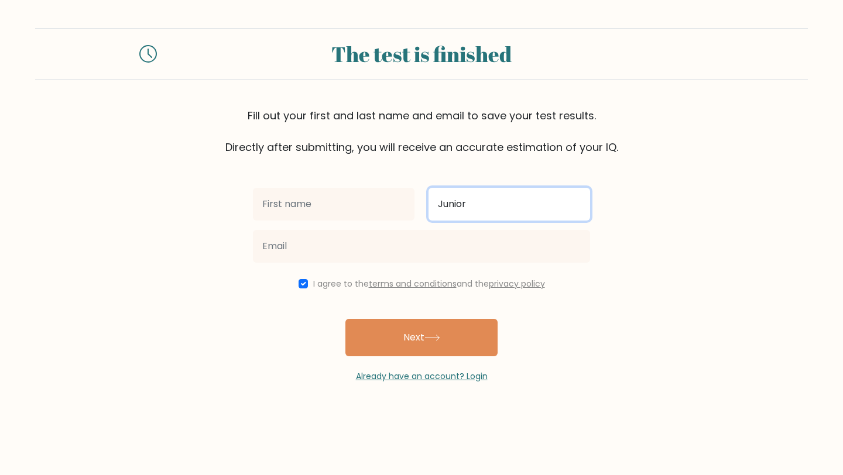
click at [480, 211] on input "Junior" at bounding box center [509, 204] width 162 height 33
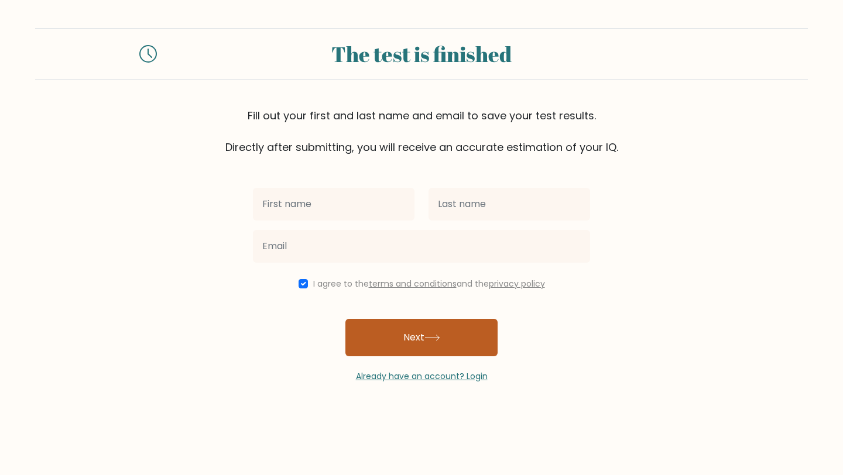
click at [432, 343] on button "Next" at bounding box center [421, 337] width 152 height 37
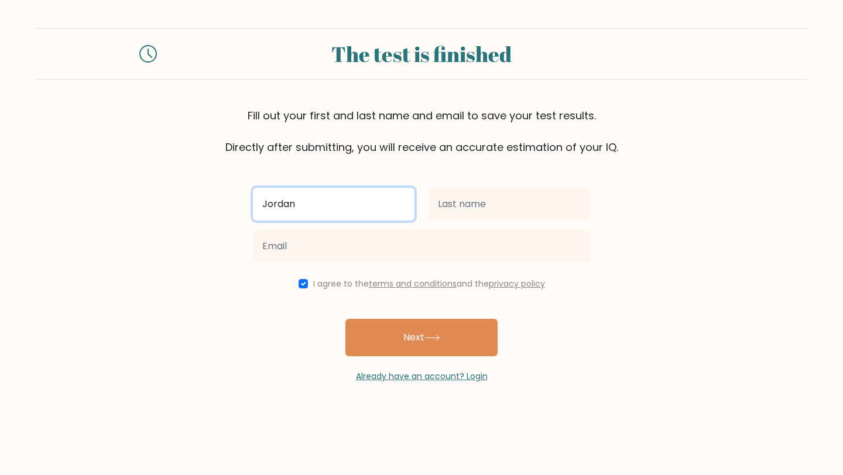
type input "Jordan"
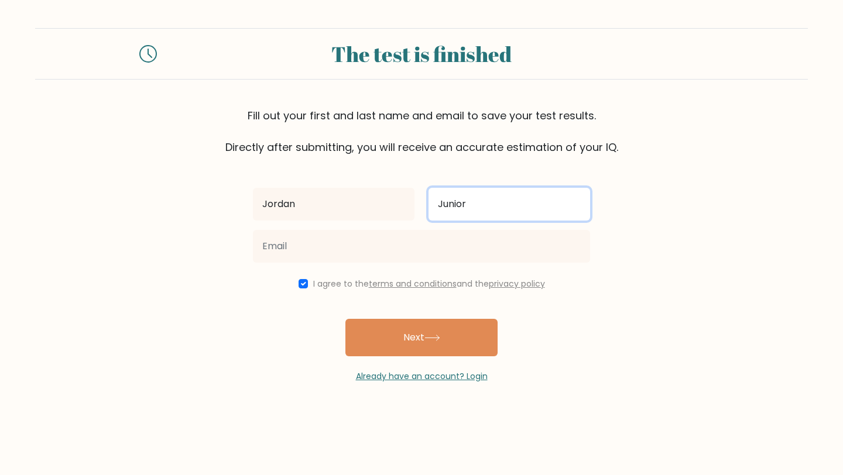
type input "Junior"
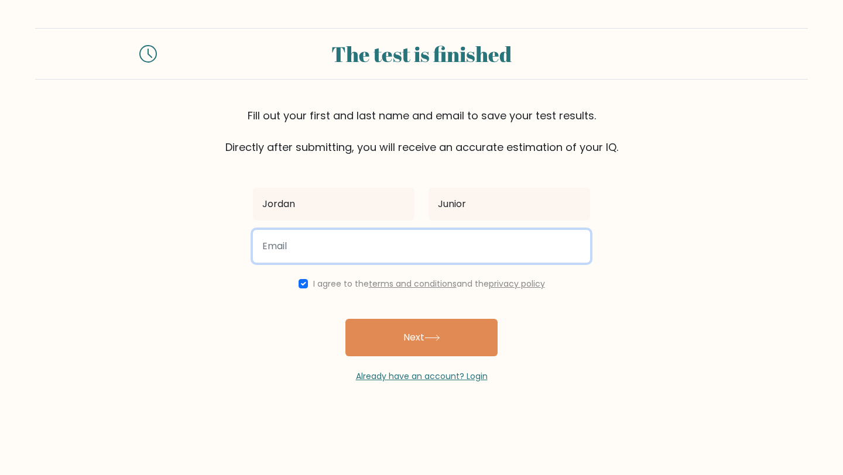
click at [284, 249] on input "email" at bounding box center [421, 246] width 337 height 33
type input "jordanjrsela@gmail.com"
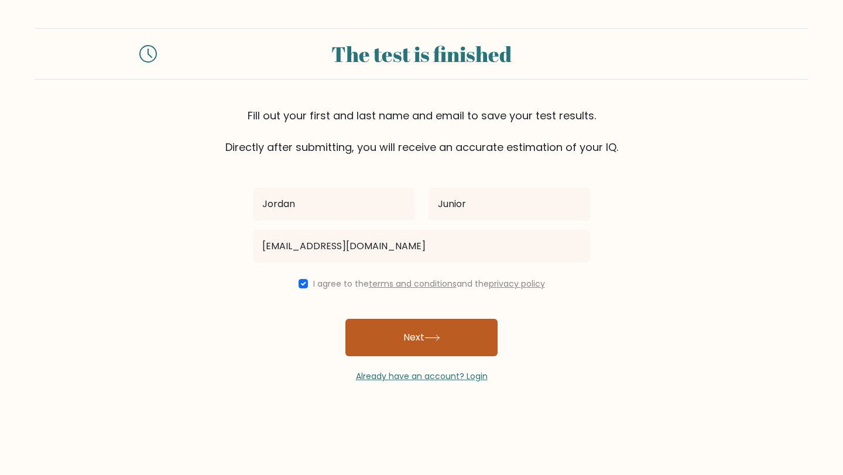
click at [398, 344] on button "Next" at bounding box center [421, 337] width 152 height 37
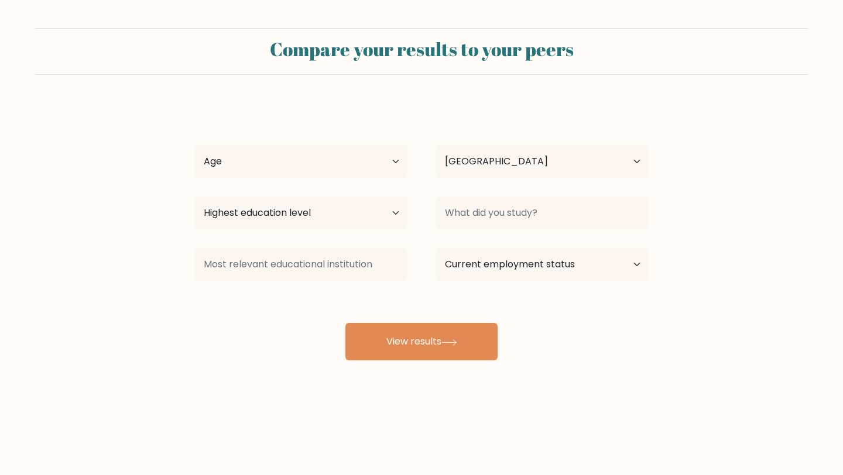
select select "ID"
click at [340, 164] on select "Age Under 18 years old 18-24 years old 25-34 years old 35-44 years old 45-54 ye…" at bounding box center [300, 161] width 213 height 33
select select "25_34"
click at [194, 145] on select "Age Under 18 years old 18-24 years old 25-34 years old 35-44 years old 45-54 ye…" at bounding box center [300, 161] width 213 height 33
click at [365, 218] on select "Highest education level No schooling Primary Lower Secondary Upper Secondary Oc…" at bounding box center [300, 213] width 213 height 33
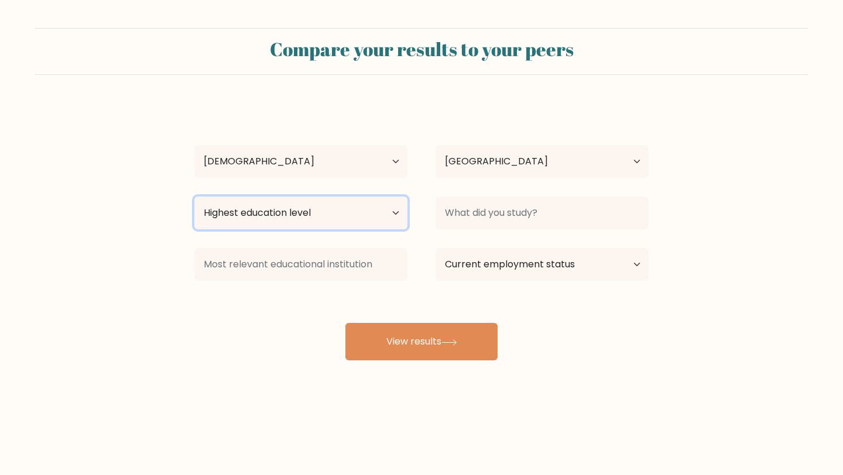
select select "bachelors_degree"
click at [194, 197] on select "Highest education level No schooling Primary Lower Secondary Upper Secondary Oc…" at bounding box center [300, 213] width 213 height 33
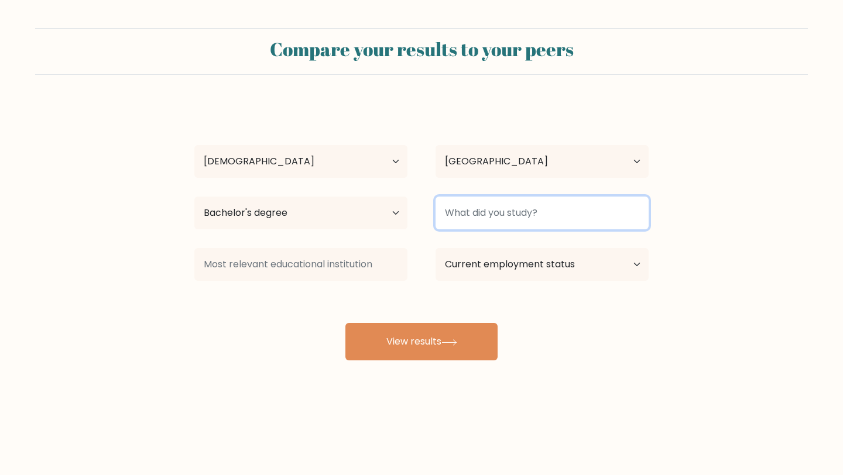
click at [504, 205] on input at bounding box center [541, 213] width 213 height 33
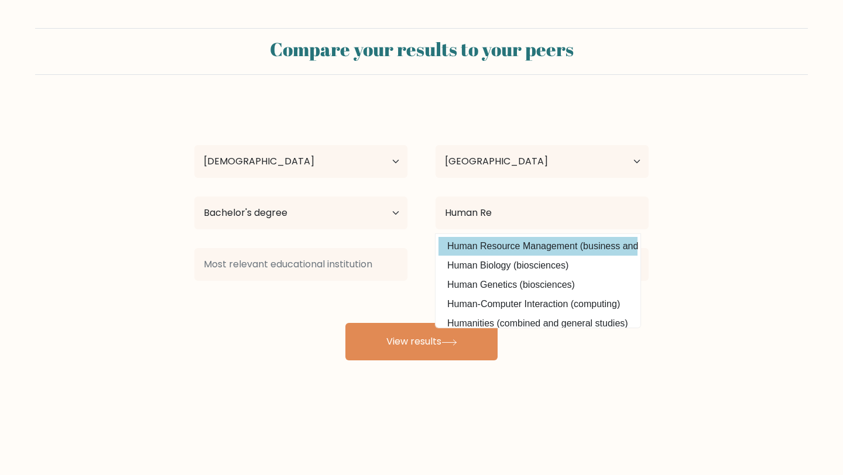
click at [531, 248] on option "Human Resource Management (business and management)" at bounding box center [537, 246] width 199 height 19
type input "Human Resource Management"
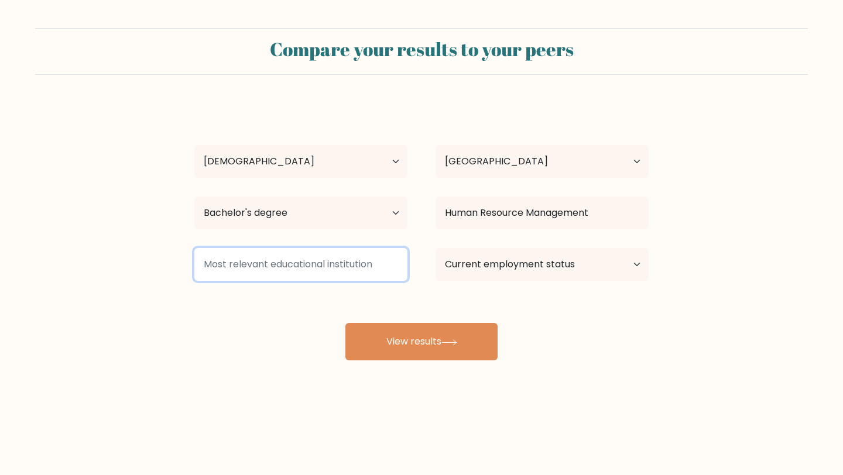
click at [337, 269] on input at bounding box center [300, 264] width 213 height 33
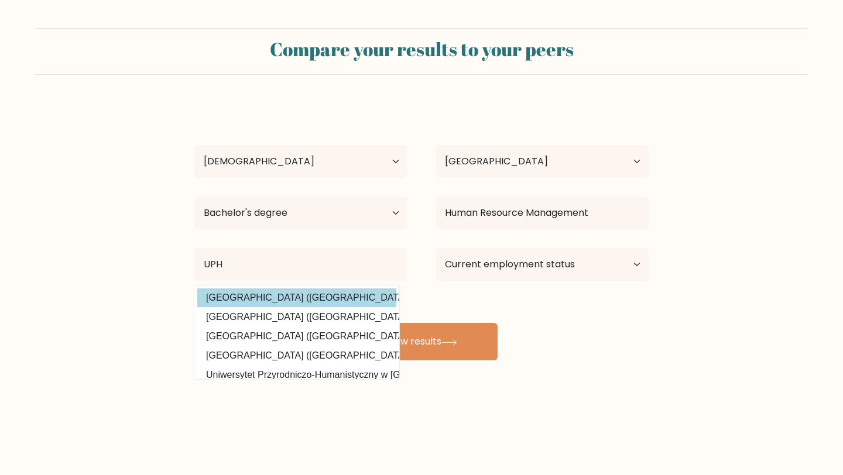
click at [315, 306] on option "Universitas Pelita Harapan (Indonesia)" at bounding box center [296, 297] width 199 height 19
type input "[GEOGRAPHIC_DATA]"
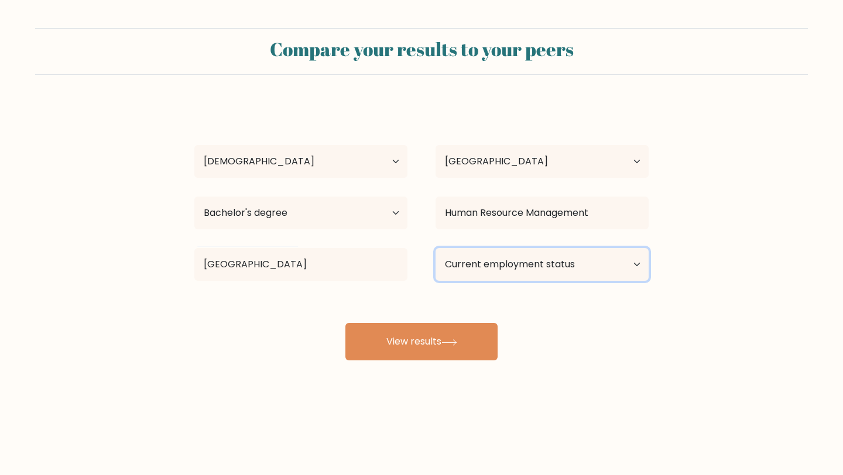
click at [542, 264] on select "Current employment status Employed Student Retired Other / prefer not to answer" at bounding box center [541, 264] width 213 height 33
select select "employed"
click at [435, 248] on select "Current employment status Employed Student Retired Other / prefer not to answer" at bounding box center [541, 264] width 213 height 33
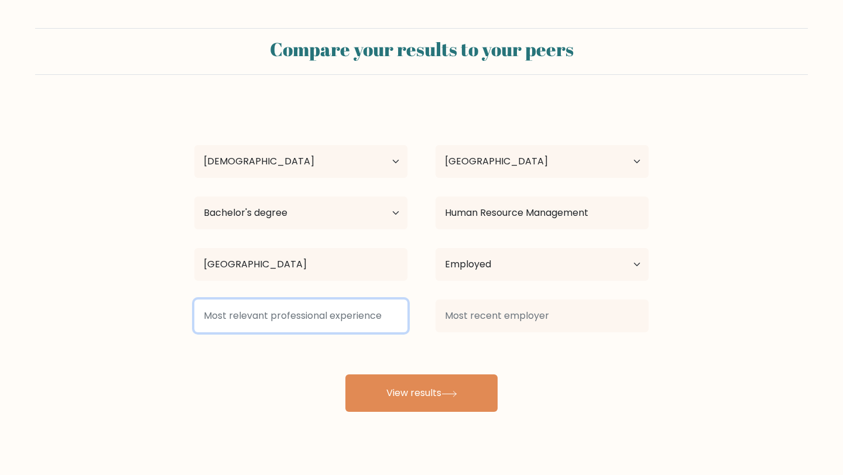
click at [349, 319] on input at bounding box center [300, 316] width 213 height 33
type input "H"
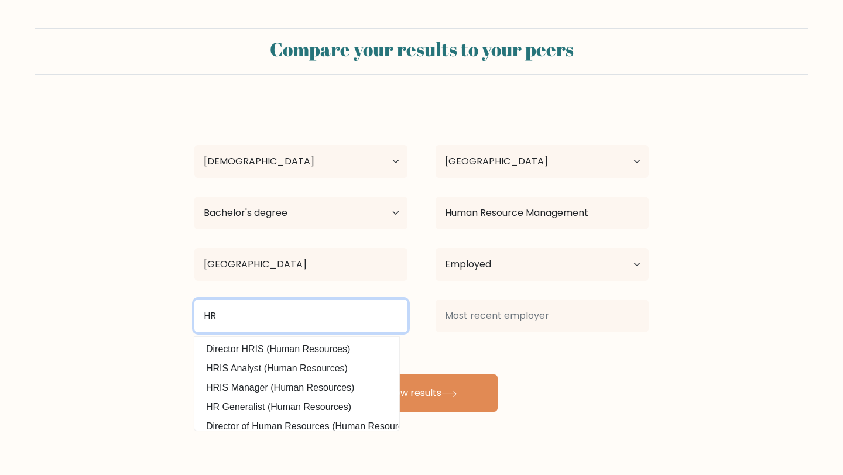
type input "H"
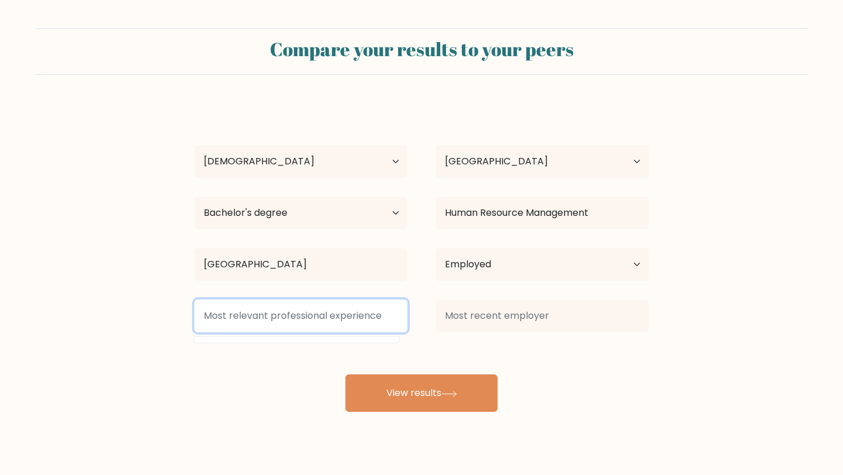
type input "H"
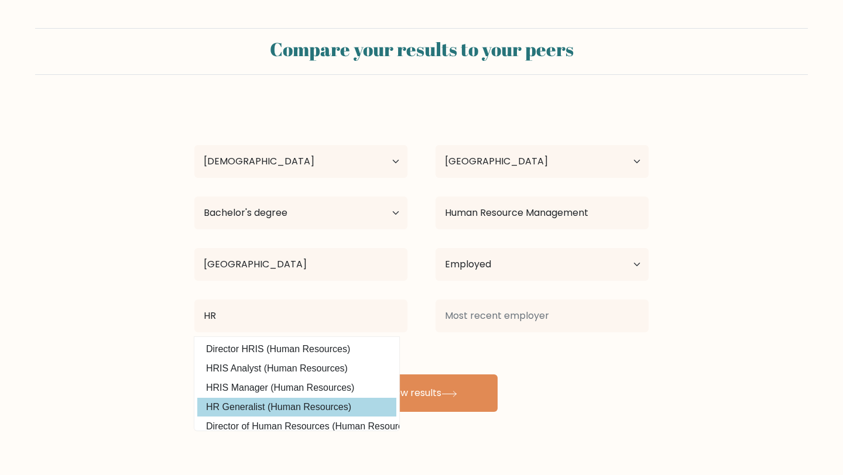
click at [260, 410] on option "HR Generalist (Human Resources)" at bounding box center [296, 407] width 199 height 19
type input "HR Generalist"
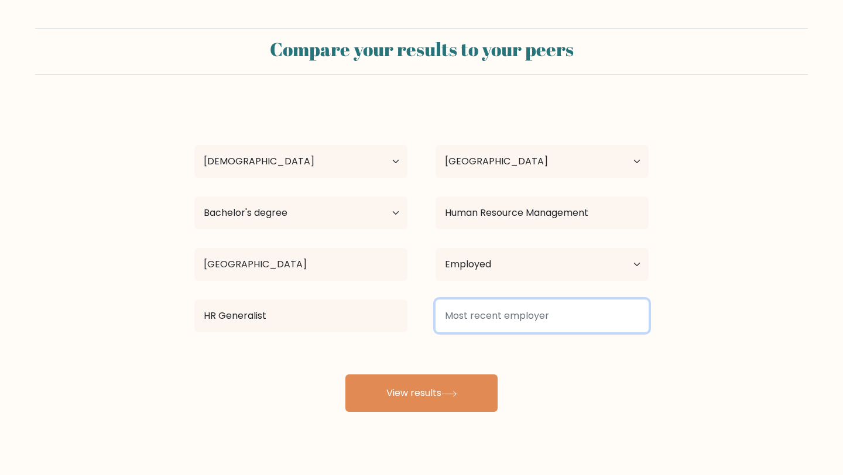
click at [504, 315] on input at bounding box center [541, 316] width 213 height 33
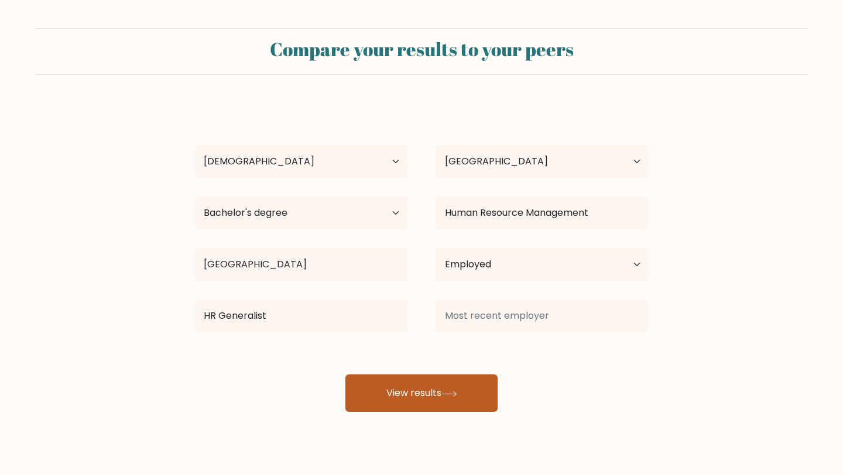
click at [438, 411] on button "View results" at bounding box center [421, 392] width 152 height 37
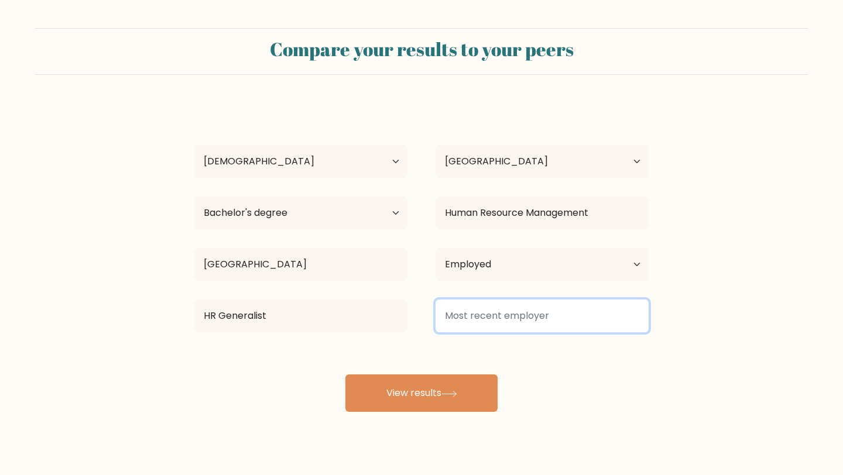
click at [489, 318] on input at bounding box center [541, 316] width 213 height 33
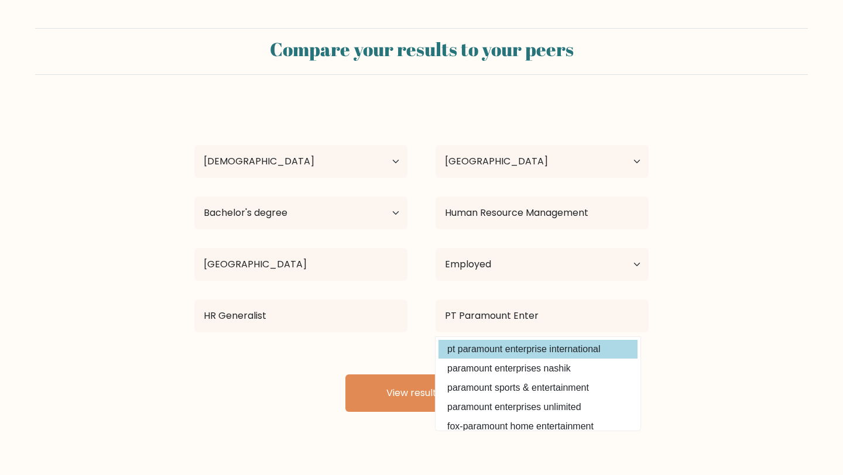
click at [509, 351] on option "pt paramount enterprise international" at bounding box center [537, 349] width 199 height 19
type input "pt paramount enterprise international"
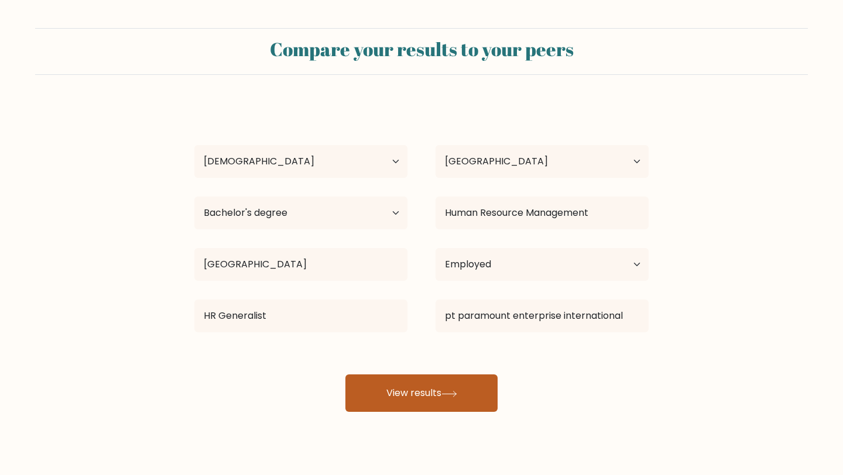
click at [424, 387] on button "View results" at bounding box center [421, 392] width 152 height 37
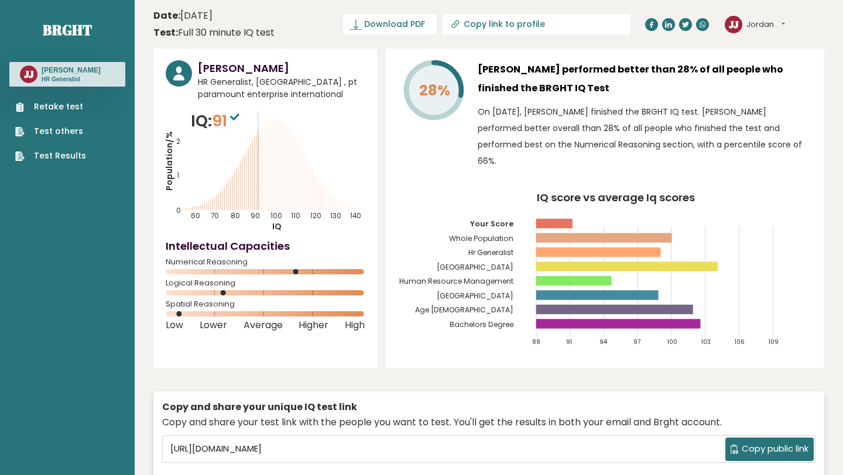
scroll to position [7, 0]
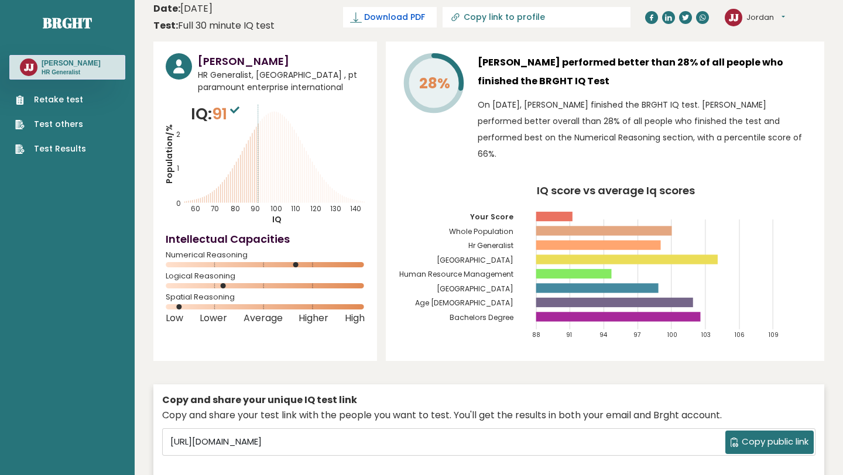
click at [437, 24] on link "Download PDF" at bounding box center [390, 17] width 94 height 20
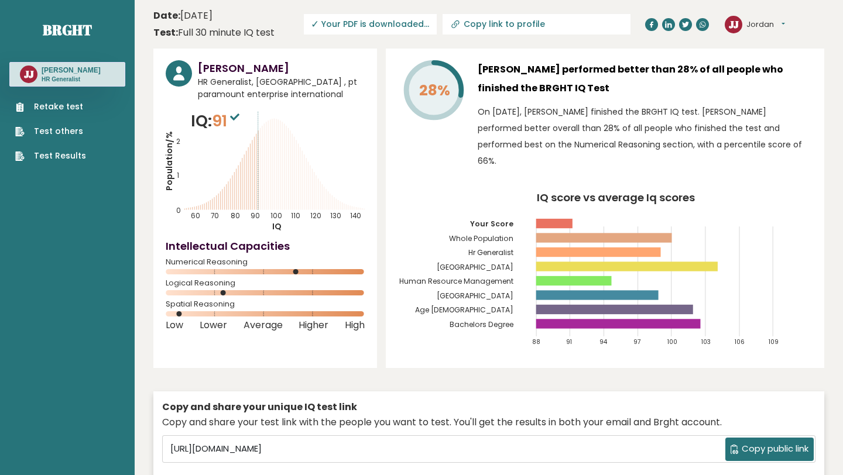
click at [437, 24] on span "✓ Your PDF is downloaded..." at bounding box center [370, 24] width 133 height 20
click at [413, 20] on span "✓ Your PDF is downloaded..." at bounding box center [370, 24] width 133 height 20
click at [437, 25] on span "✓ Your PDF is downloaded..." at bounding box center [370, 24] width 133 height 20
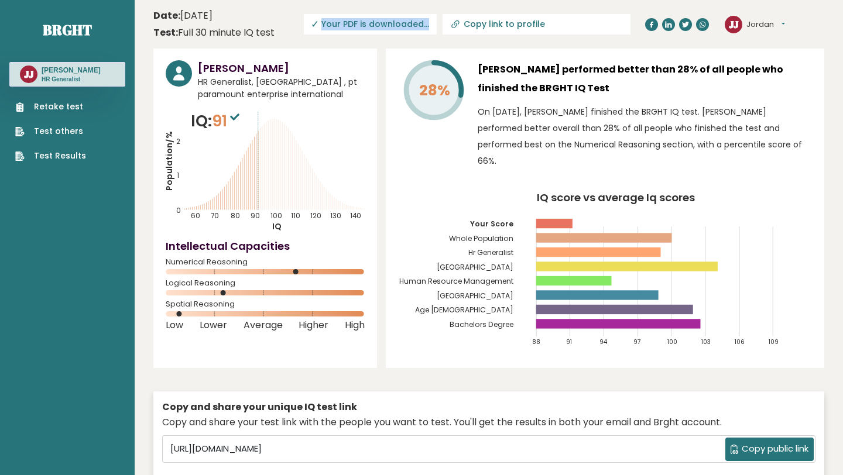
click at [66, 153] on link "Test Results" at bounding box center [50, 156] width 71 height 12
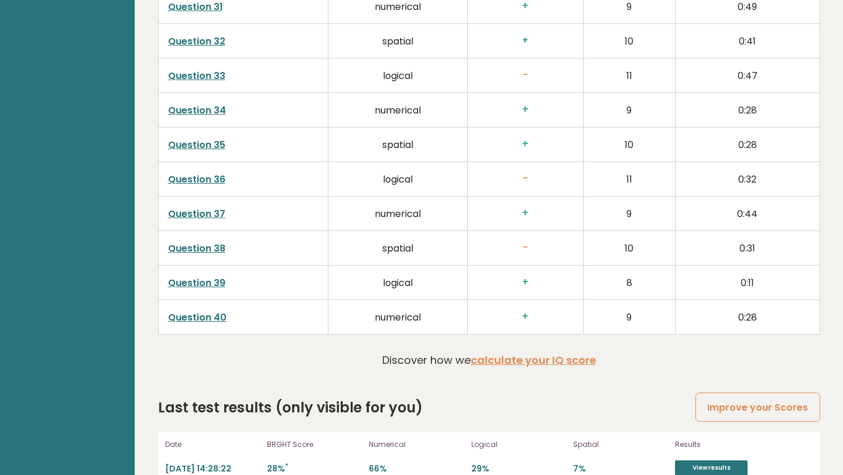
scroll to position [3015, 0]
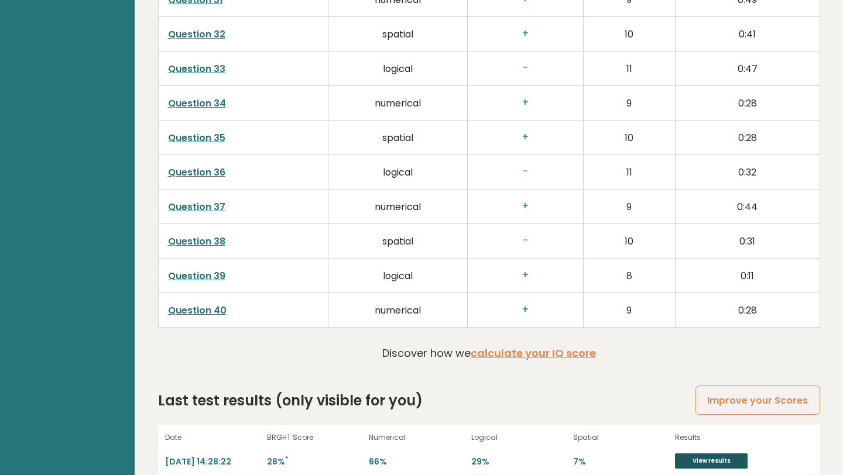
click at [709, 453] on link "View results" at bounding box center [711, 460] width 73 height 15
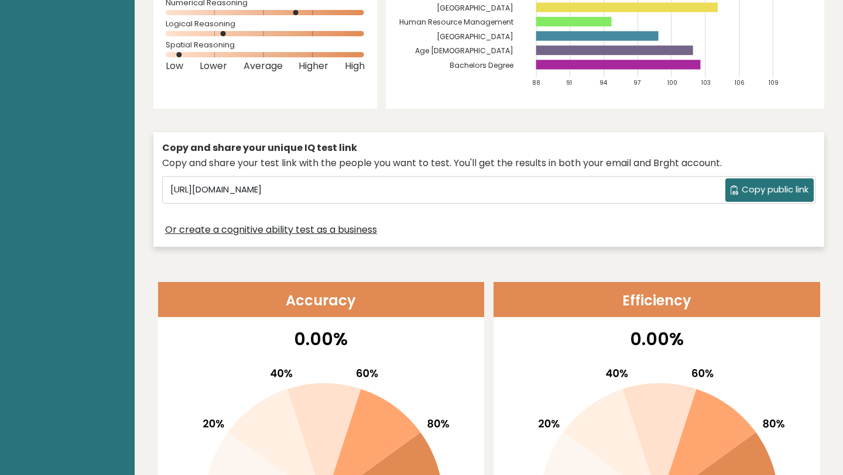
scroll to position [0, 0]
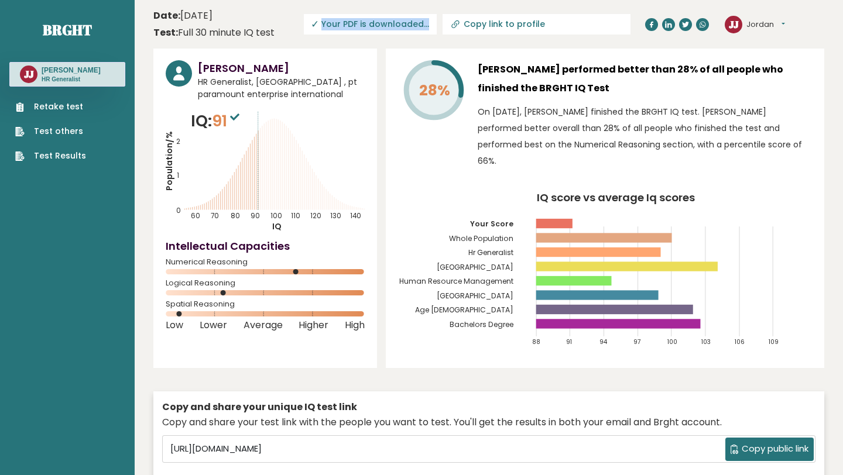
click at [340, 22] on header "Date: September 12, 2025 Test: Full 30 minute IQ test Download PDF Downloading.…" at bounding box center [488, 24] width 671 height 37
click at [430, 25] on span "✓ Your PDF is downloaded..." at bounding box center [370, 24] width 133 height 20
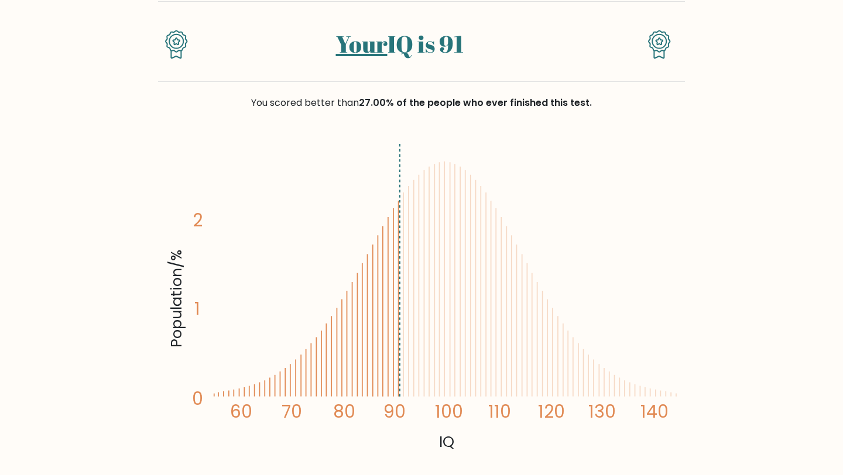
scroll to position [68, 0]
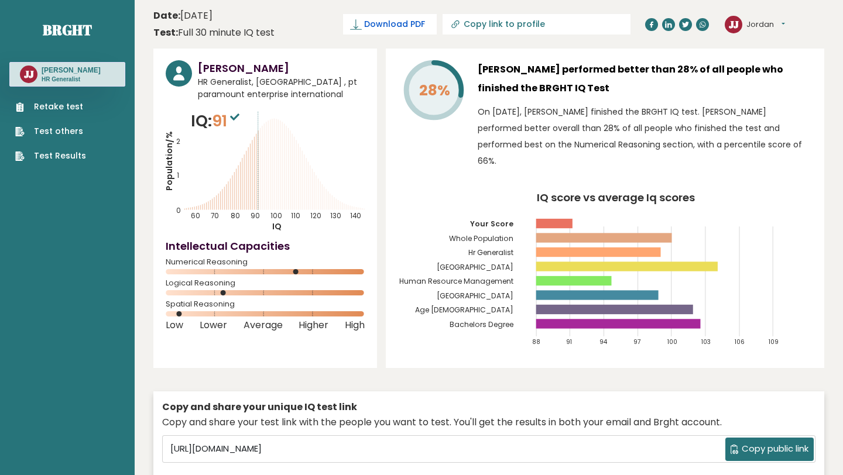
click at [425, 25] on span "Download PDF" at bounding box center [394, 24] width 61 height 12
